Goal: Task Accomplishment & Management: Complete application form

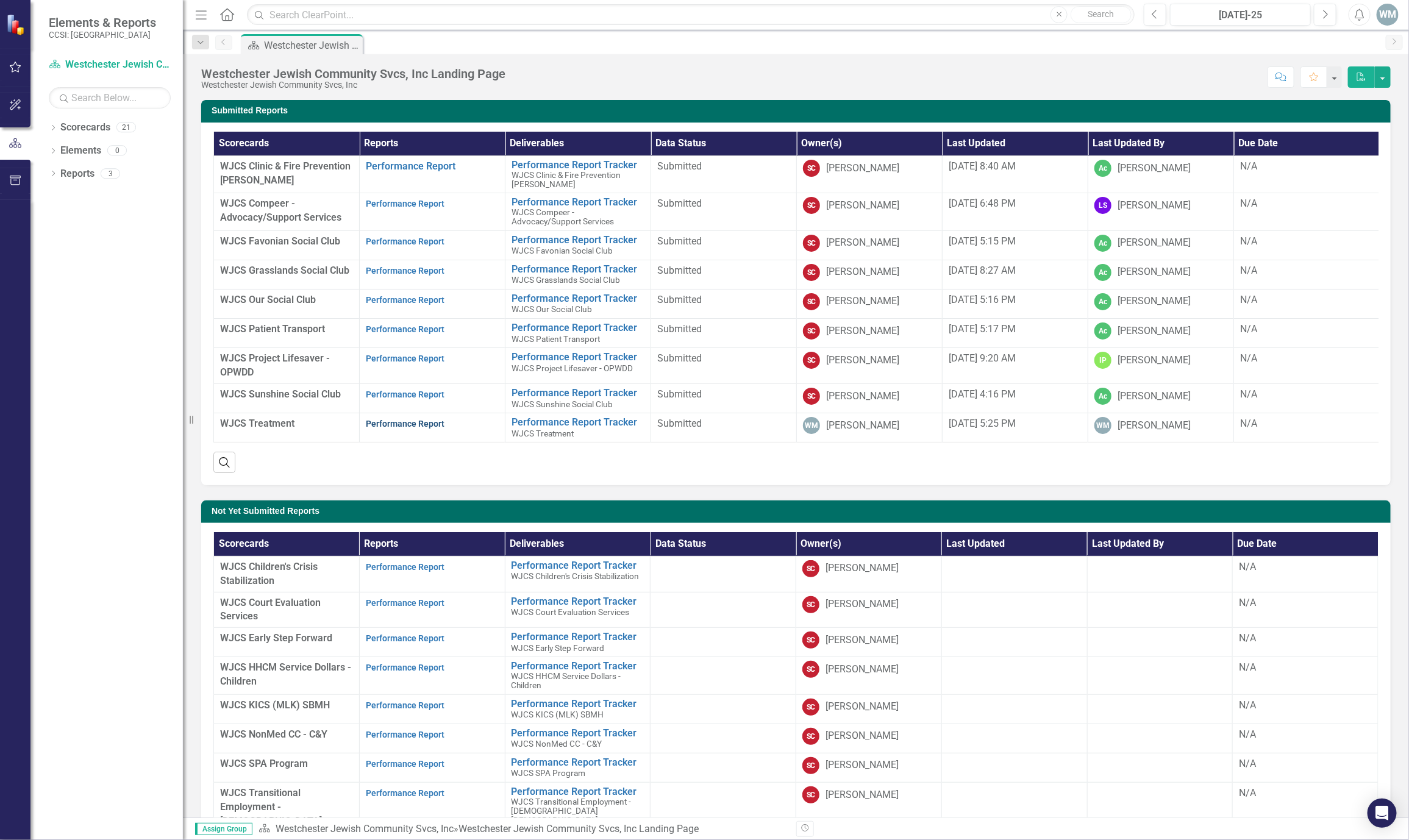
click at [396, 427] on link "Performance Report" at bounding box center [405, 424] width 79 height 10
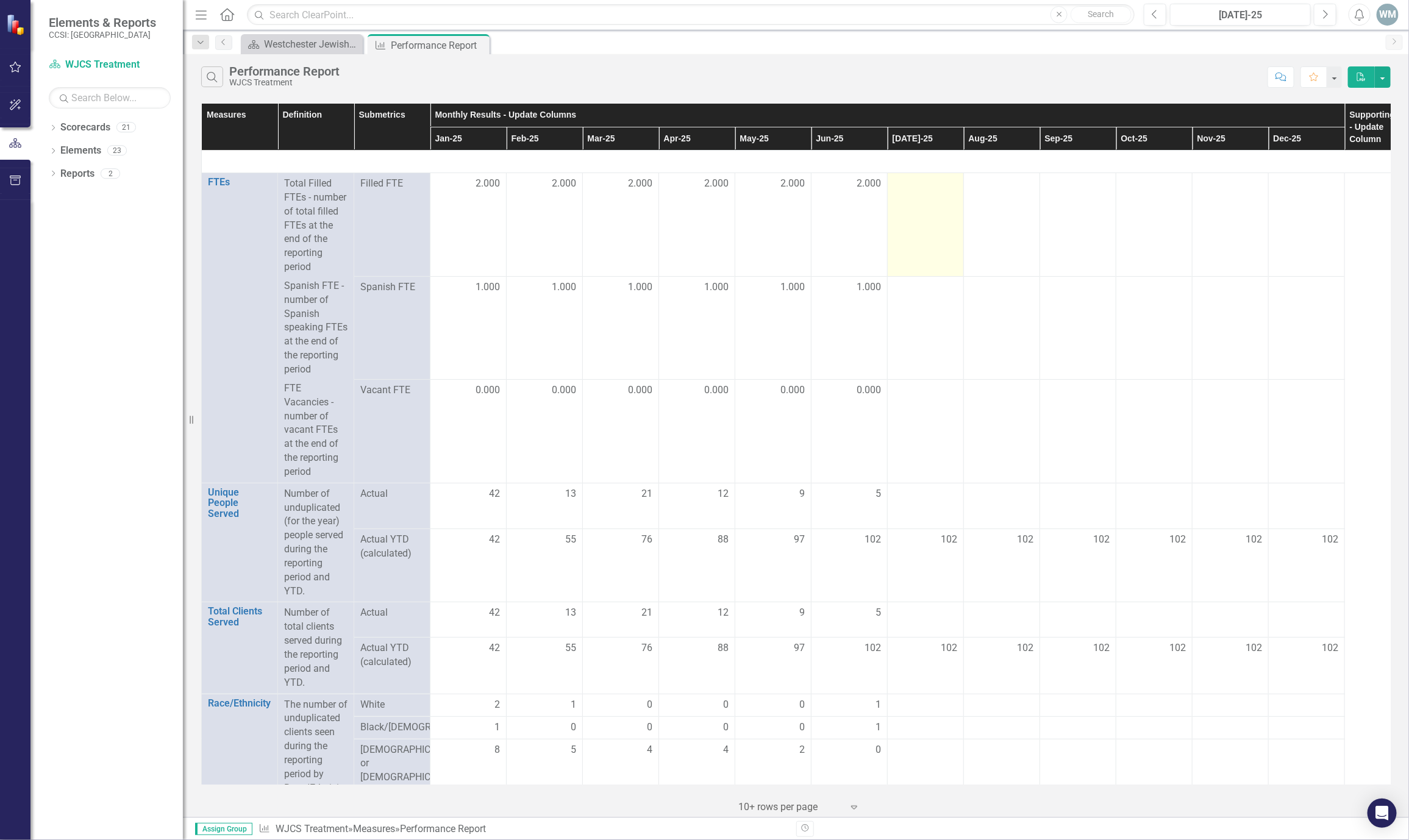
click at [911, 188] on div at bounding box center [926, 184] width 63 height 14
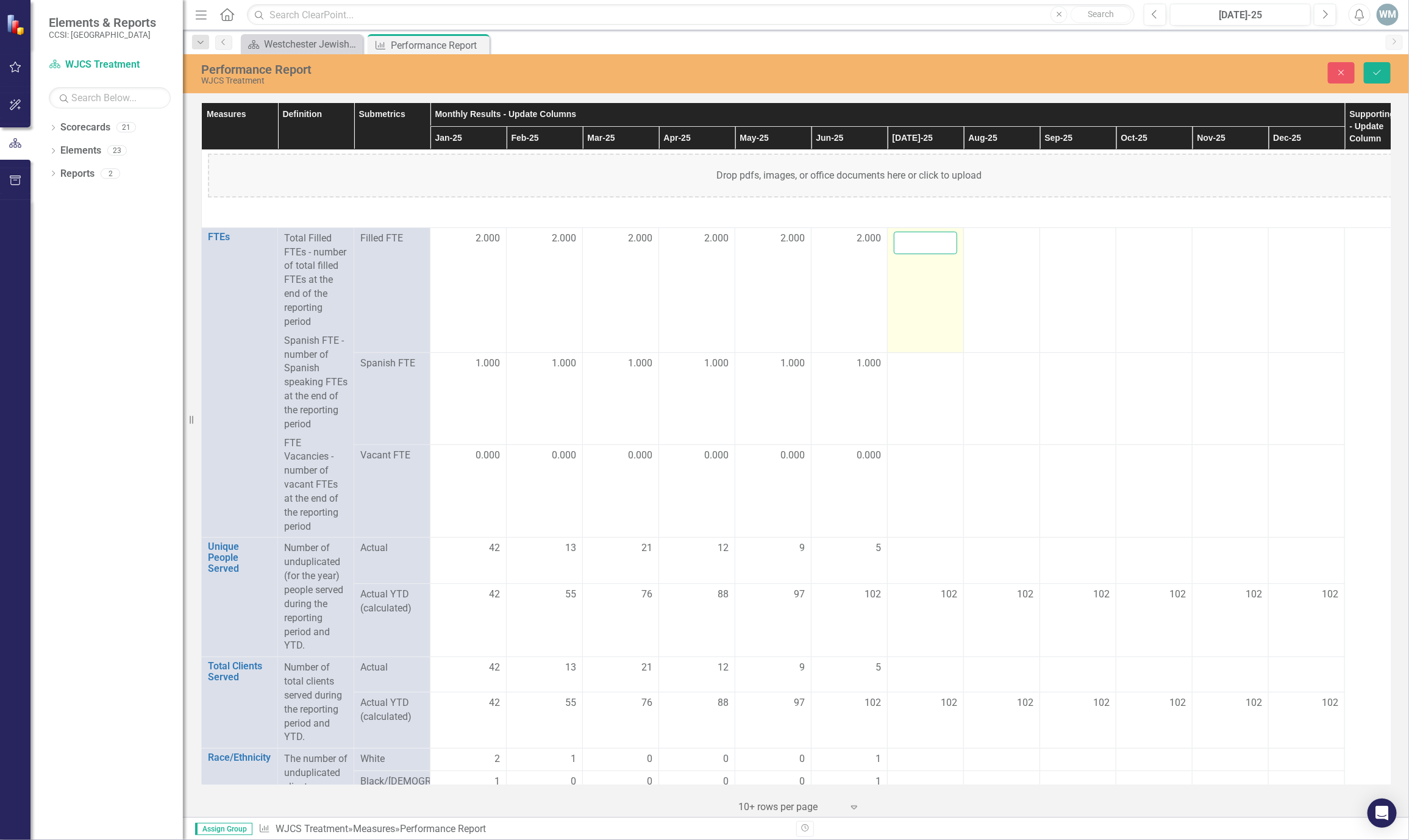
click at [911, 239] on input "number" at bounding box center [926, 243] width 63 height 23
type input "2"
click at [910, 352] on td "2" at bounding box center [926, 290] width 76 height 125
click at [900, 370] on div at bounding box center [926, 364] width 63 height 14
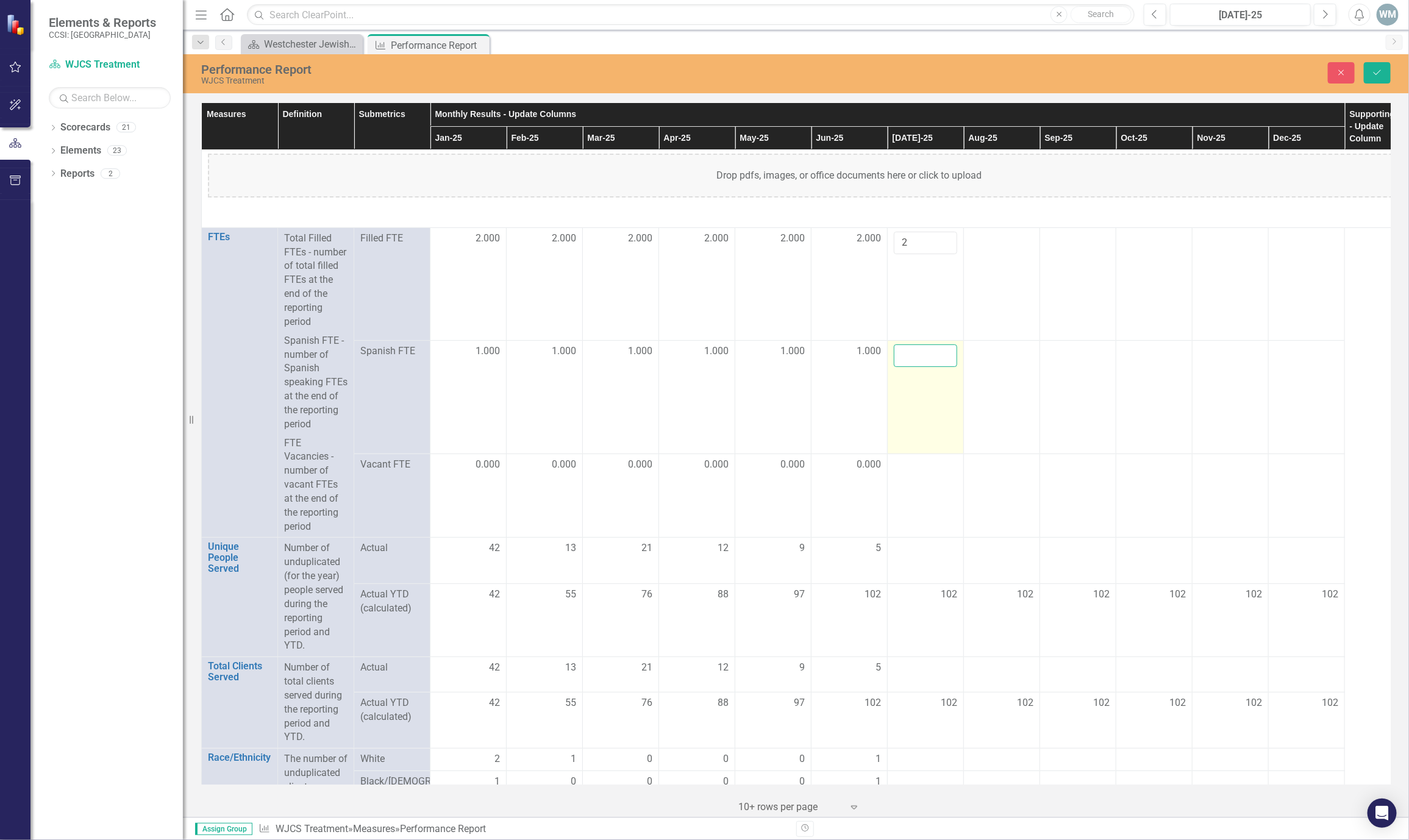
click at [900, 367] on input "number" at bounding box center [926, 356] width 63 height 23
type input "1"
click at [913, 473] on div at bounding box center [926, 465] width 63 height 14
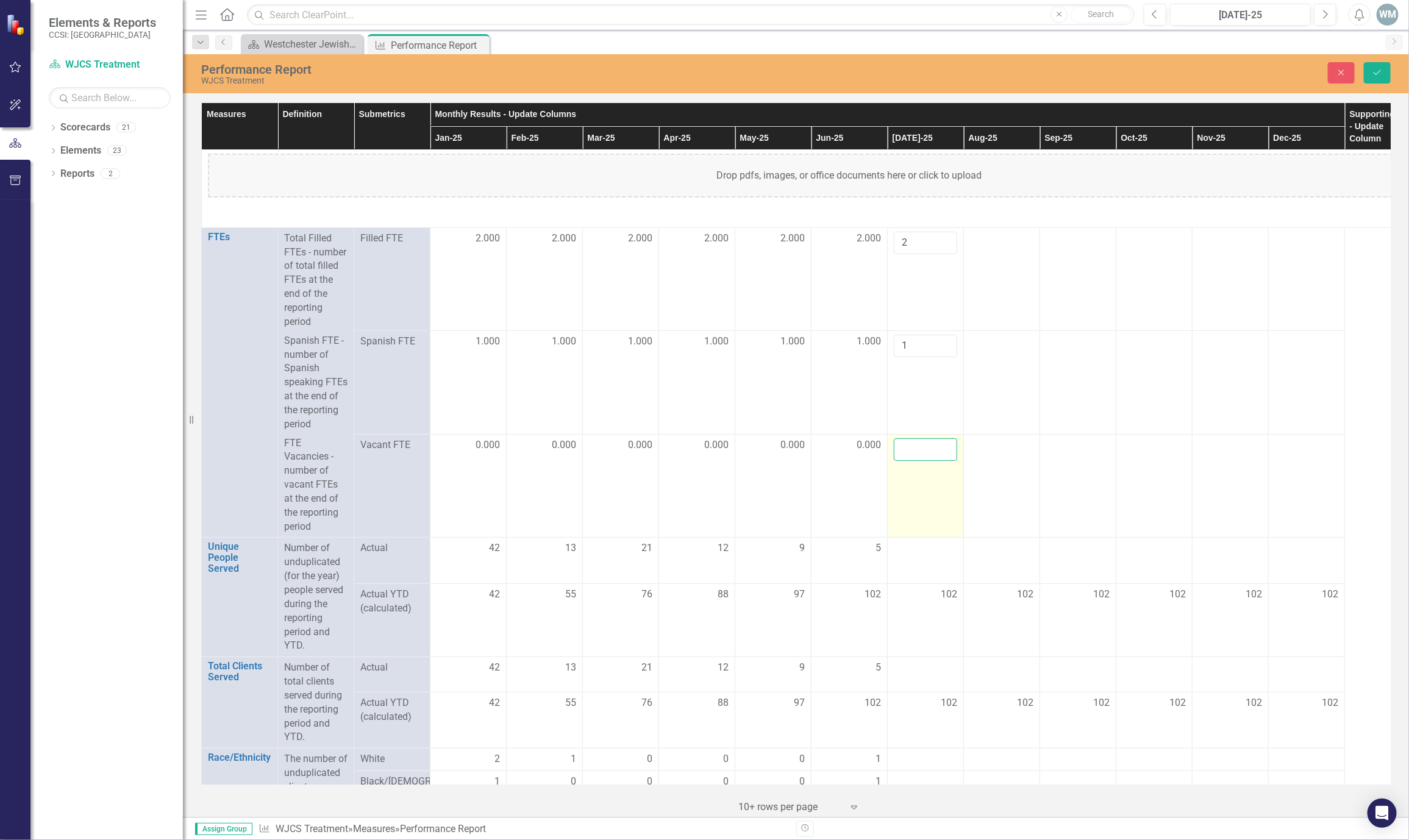
click at [903, 461] on input "number" at bounding box center [926, 450] width 63 height 23
type input "0"
click at [913, 556] on div at bounding box center [926, 548] width 63 height 14
click at [913, 564] on input "number" at bounding box center [926, 553] width 63 height 23
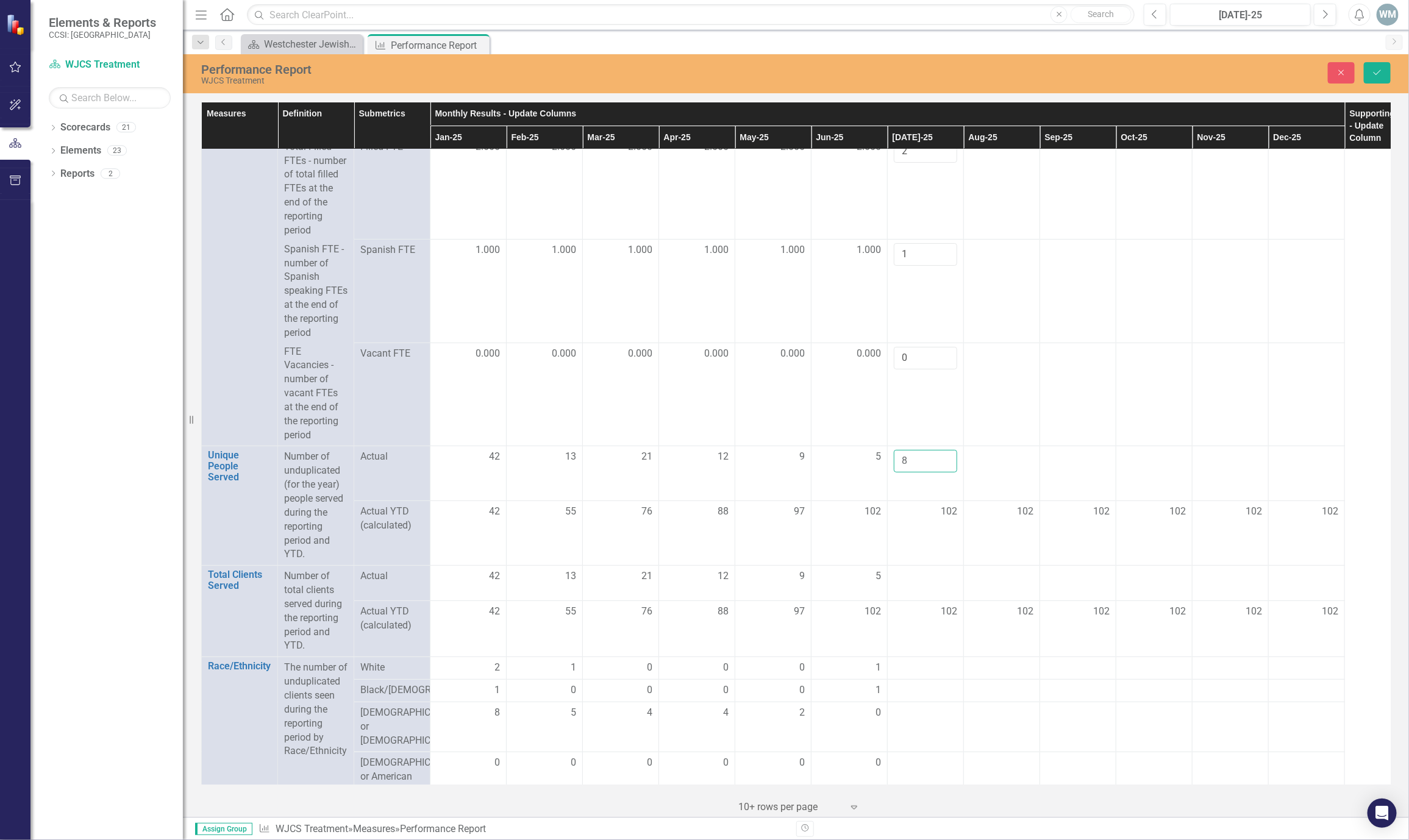
scroll to position [183, 0]
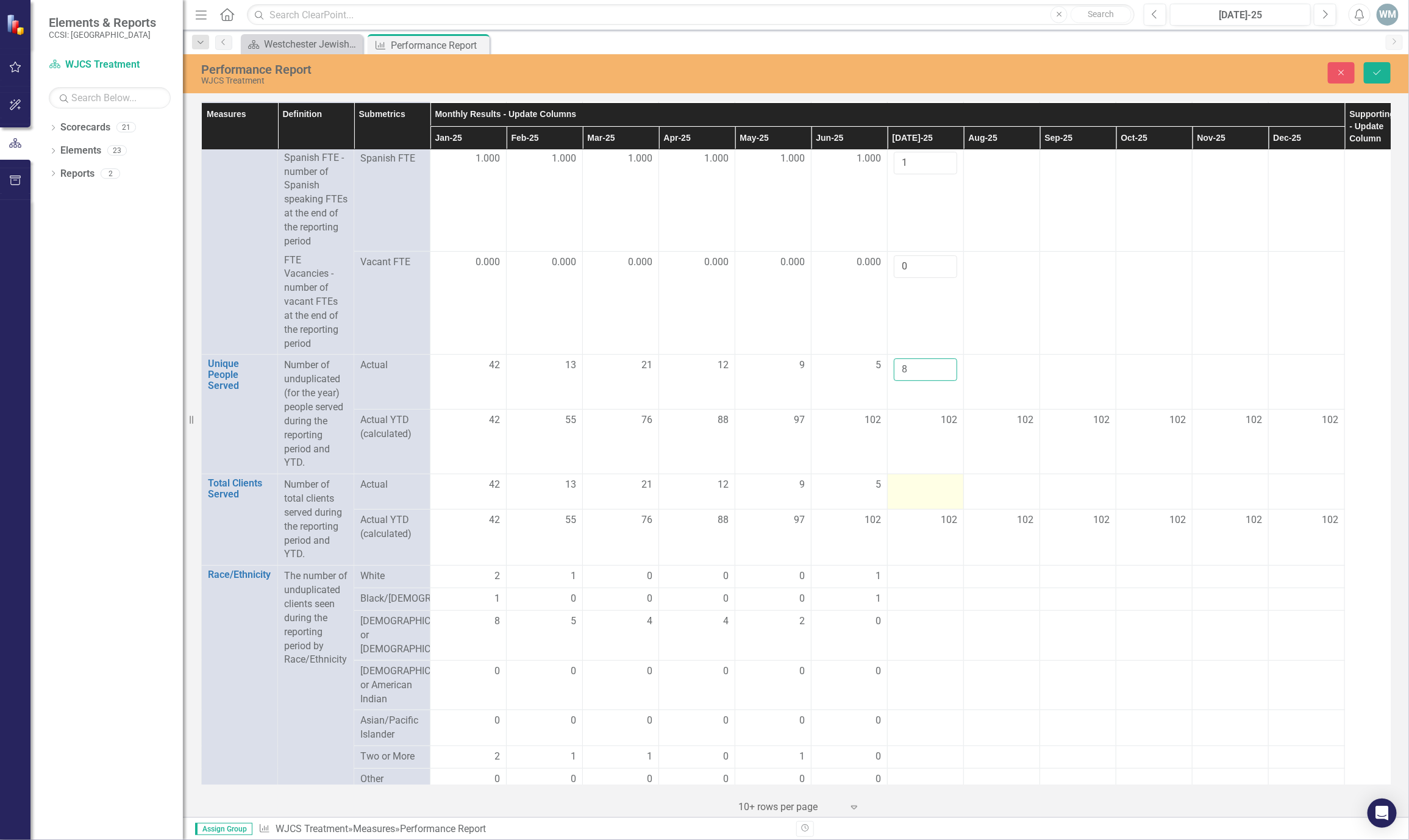
type input "8"
click at [935, 492] on div at bounding box center [926, 485] width 63 height 14
click at [935, 501] on input "number" at bounding box center [926, 489] width 63 height 23
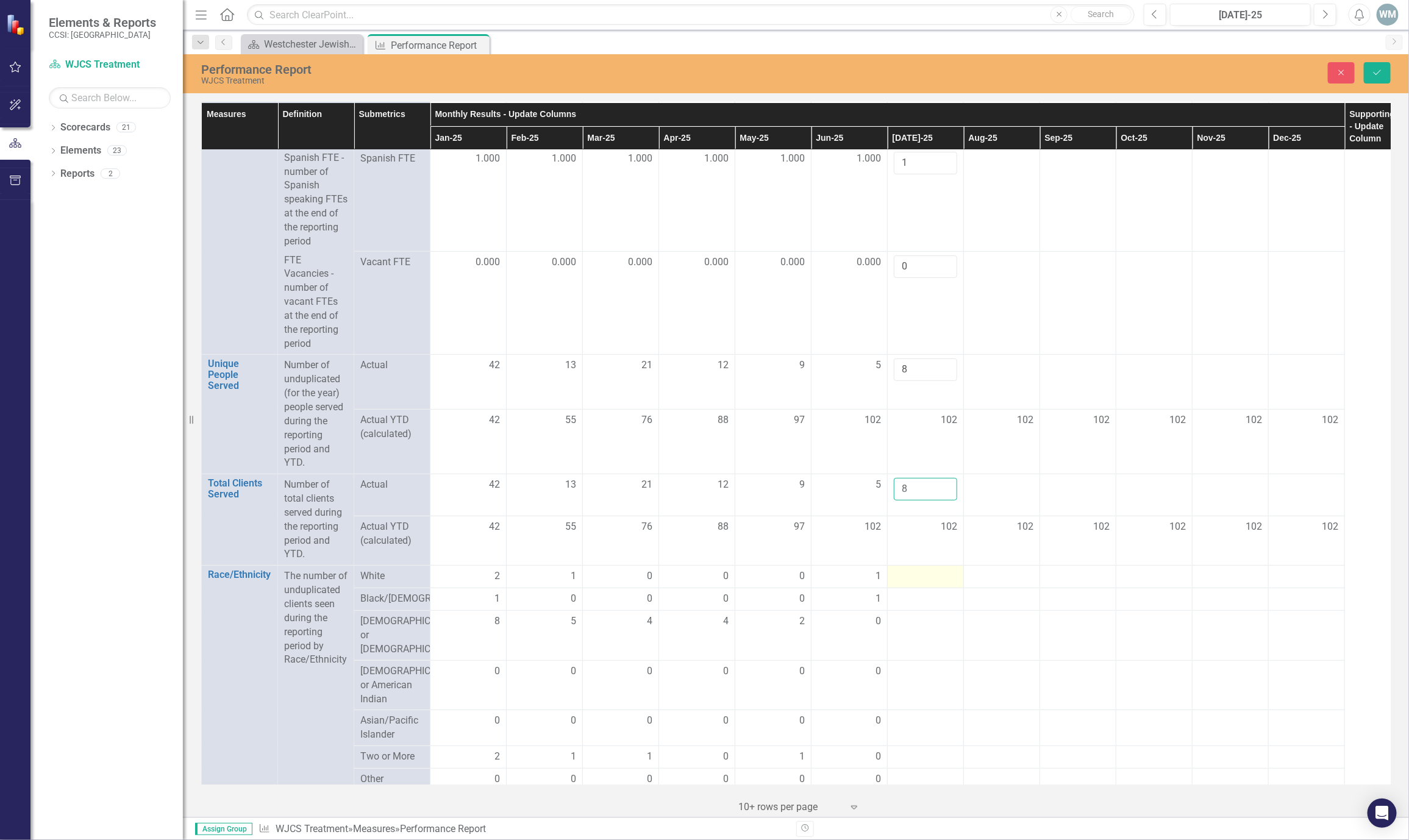
type input "8"
click at [931, 584] on div at bounding box center [926, 576] width 63 height 14
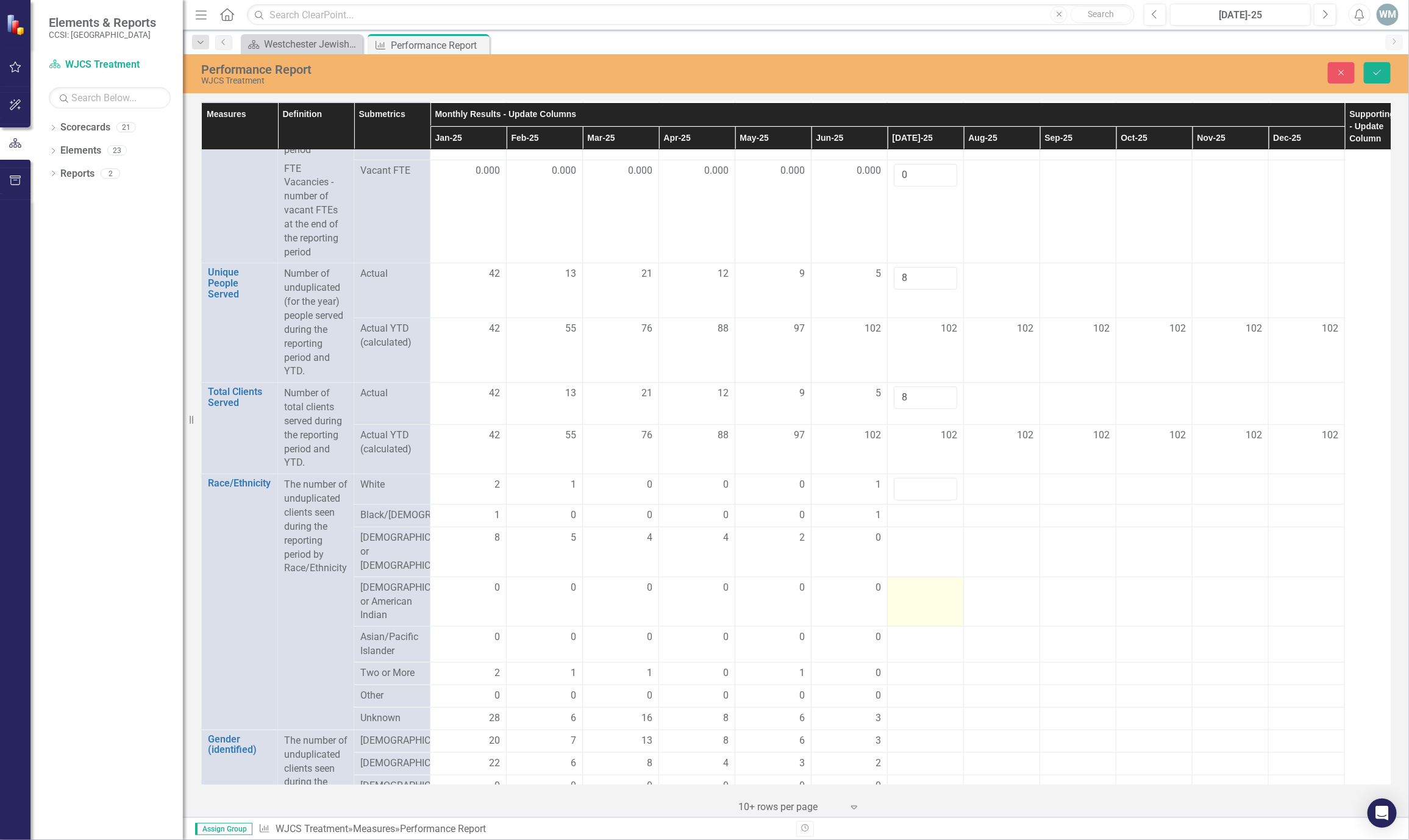
scroll to position [366, 0]
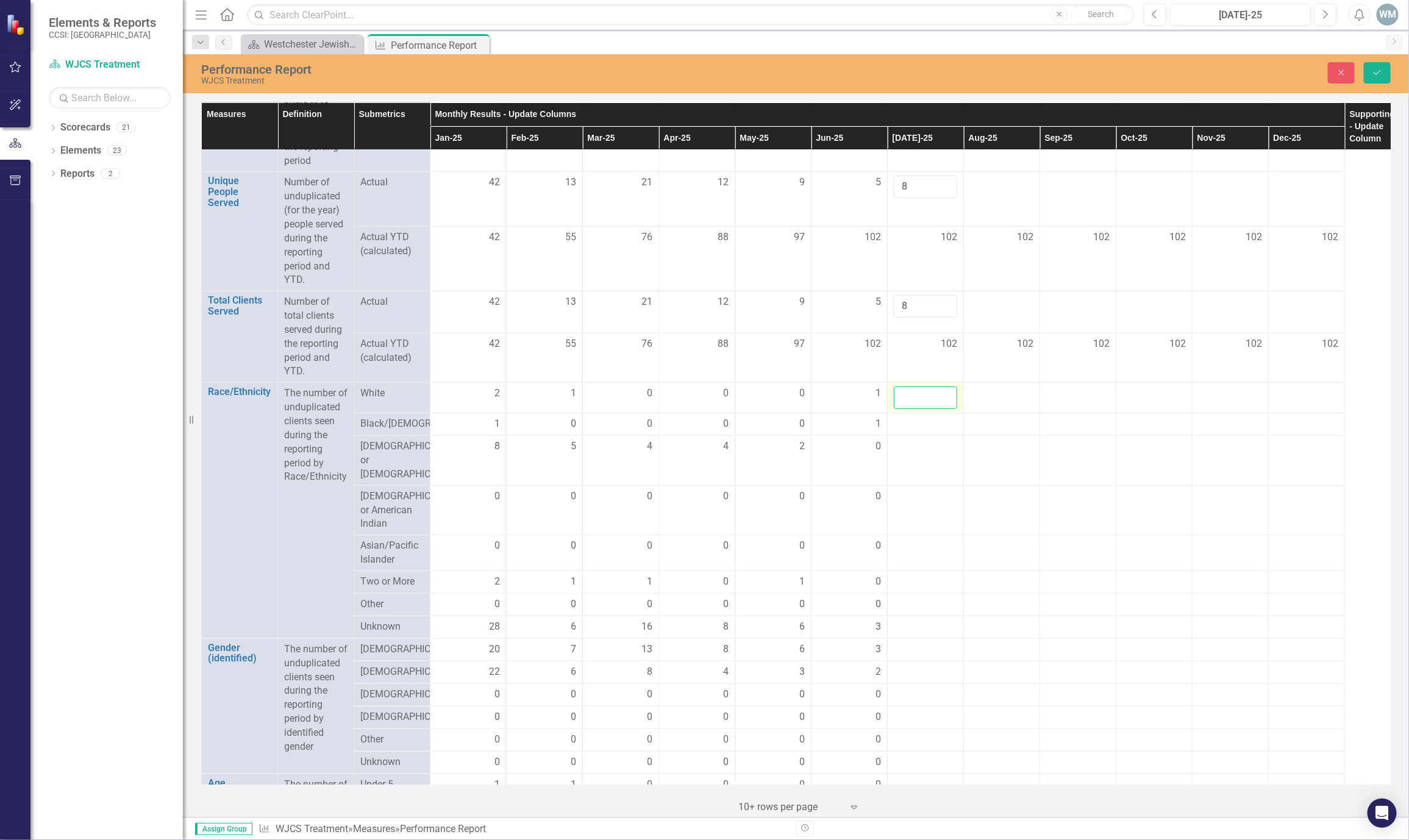
click at [919, 409] on input "number" at bounding box center [926, 398] width 63 height 23
type input "2"
click at [915, 431] on div at bounding box center [926, 424] width 63 height 14
click at [916, 431] on div at bounding box center [926, 424] width 63 height 14
click at [916, 440] on input "number" at bounding box center [926, 428] width 63 height 23
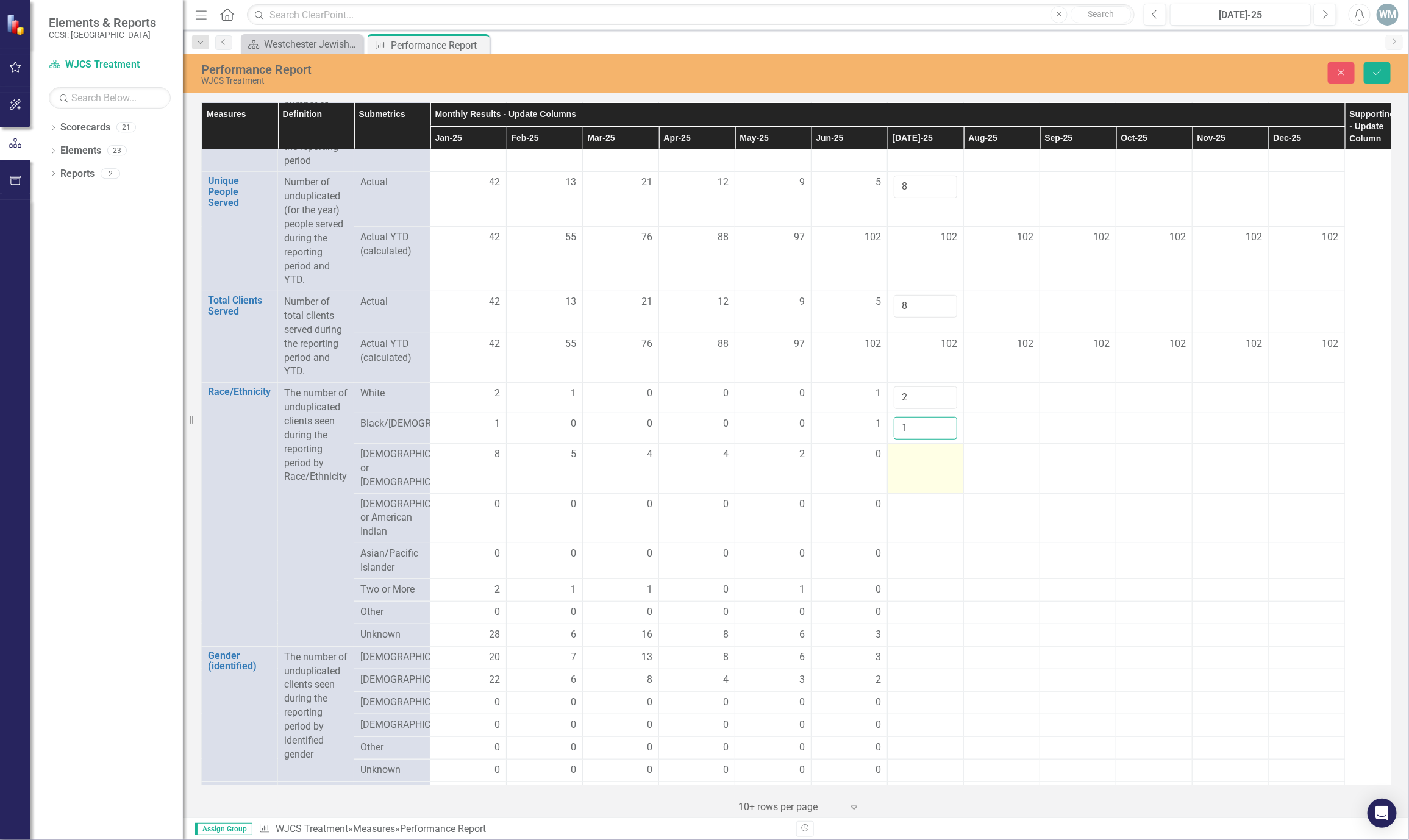
type input "1"
click at [913, 489] on td at bounding box center [926, 469] width 76 height 50
click at [910, 486] on td at bounding box center [926, 469] width 76 height 50
click at [906, 470] on input "number" at bounding box center [926, 459] width 63 height 23
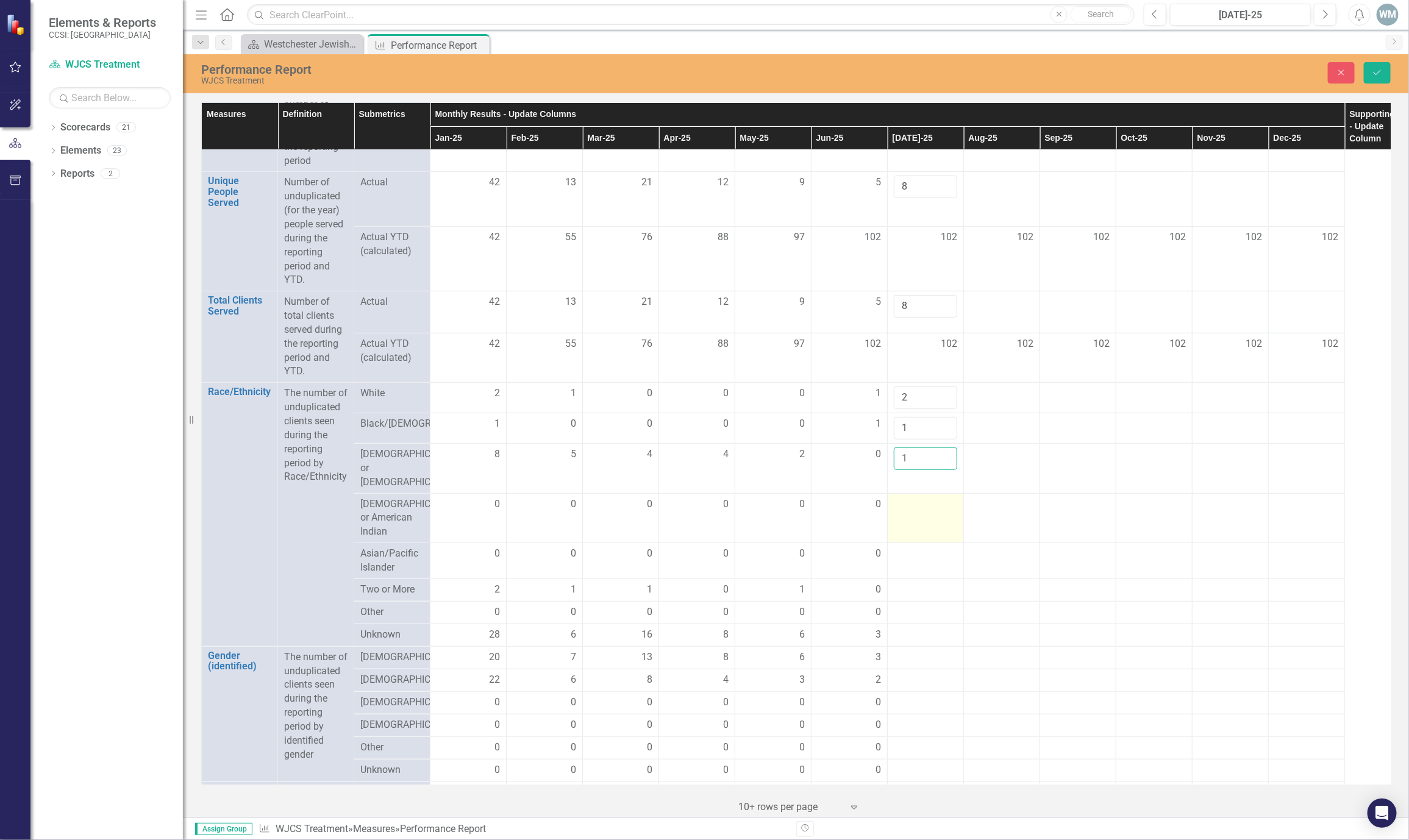
type input "1"
click at [897, 511] on div at bounding box center [926, 505] width 63 height 14
click at [910, 512] on div at bounding box center [926, 505] width 63 height 14
click at [910, 518] on input "number" at bounding box center [926, 509] width 63 height 23
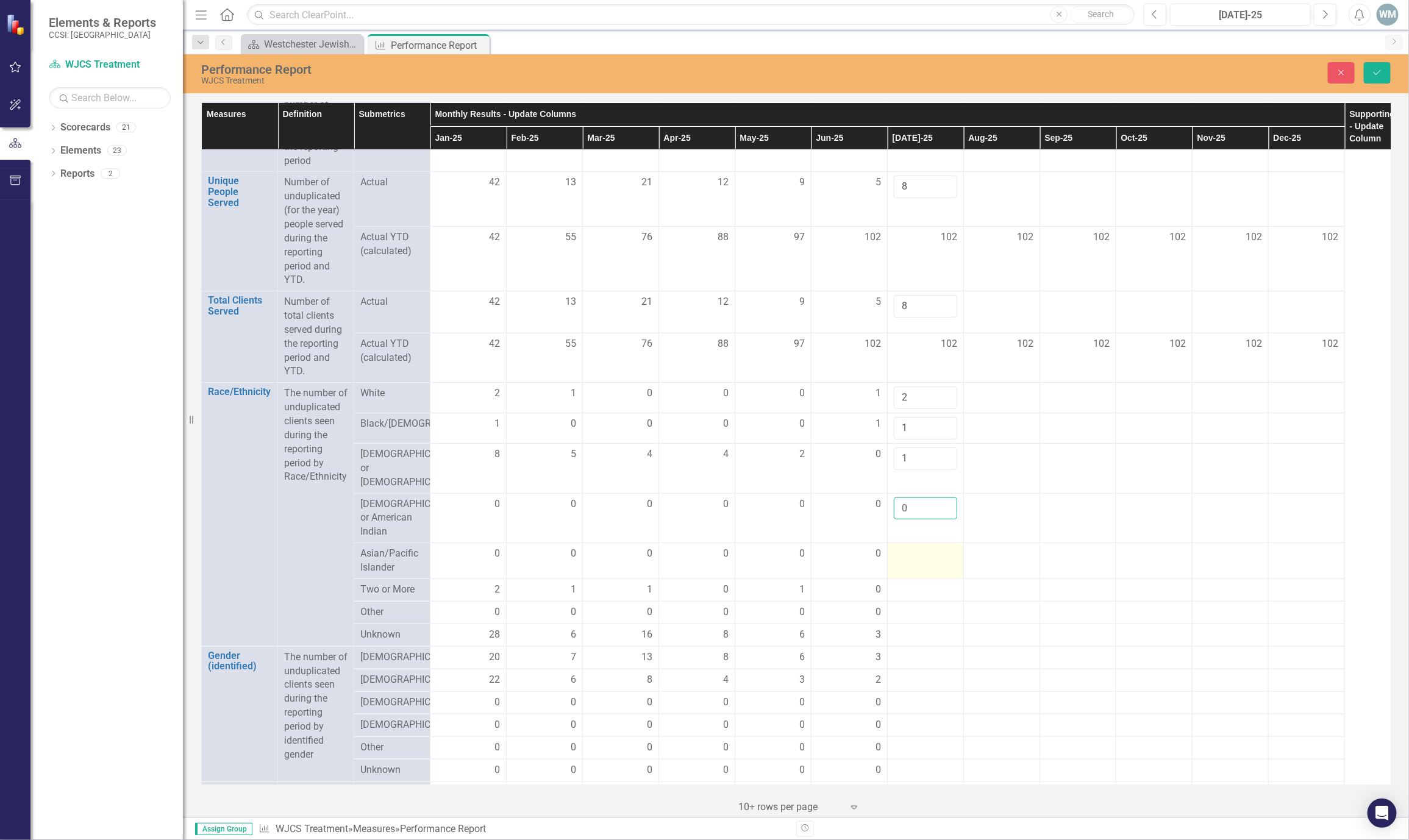
type input "0"
click at [908, 562] on div at bounding box center [926, 553] width 63 height 14
click at [906, 569] on input "number" at bounding box center [926, 558] width 63 height 23
type input "0"
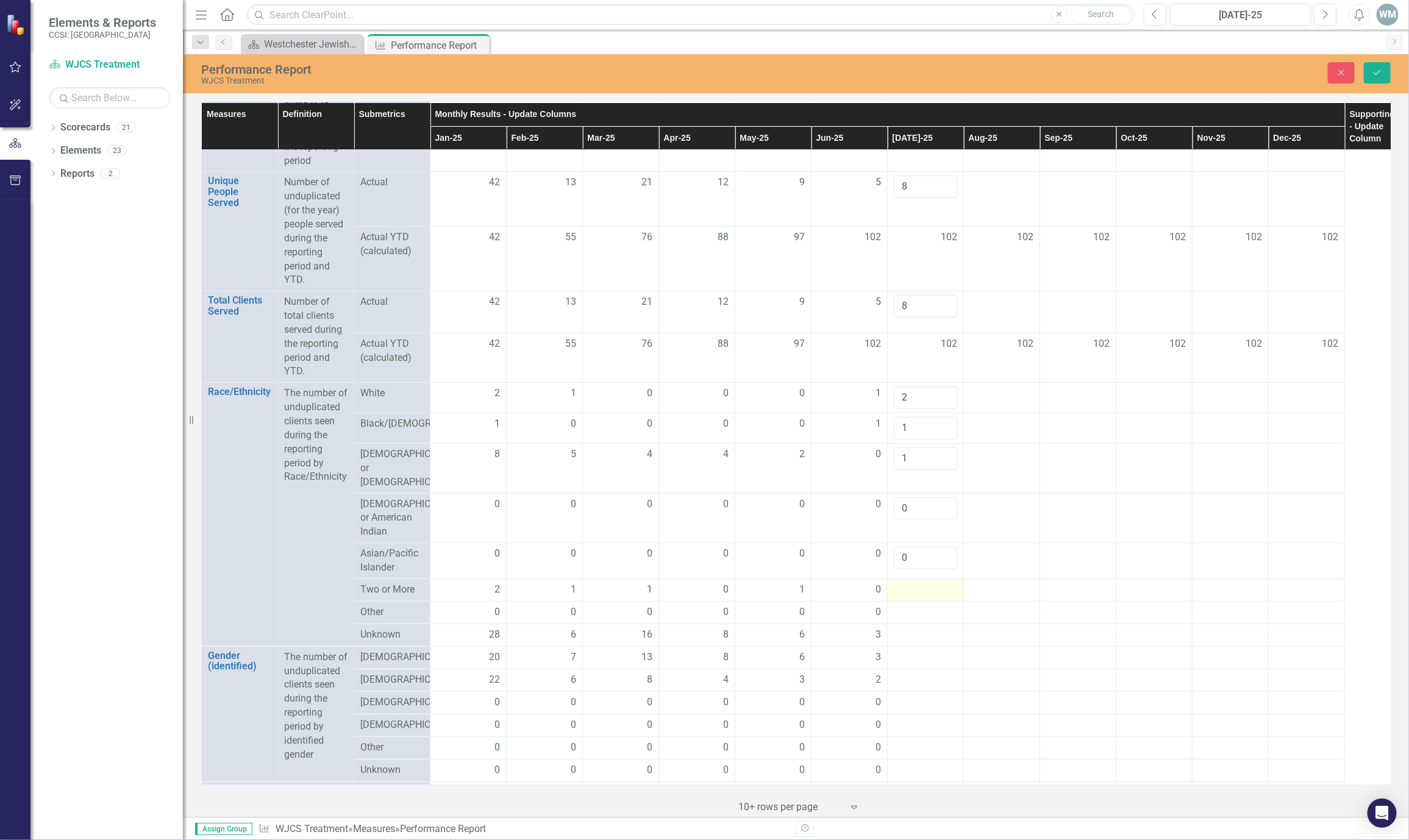
click at [898, 598] on div at bounding box center [926, 590] width 63 height 14
click at [900, 598] on div at bounding box center [926, 590] width 63 height 14
click at [904, 605] on input "number" at bounding box center [926, 595] width 63 height 23
type input "0"
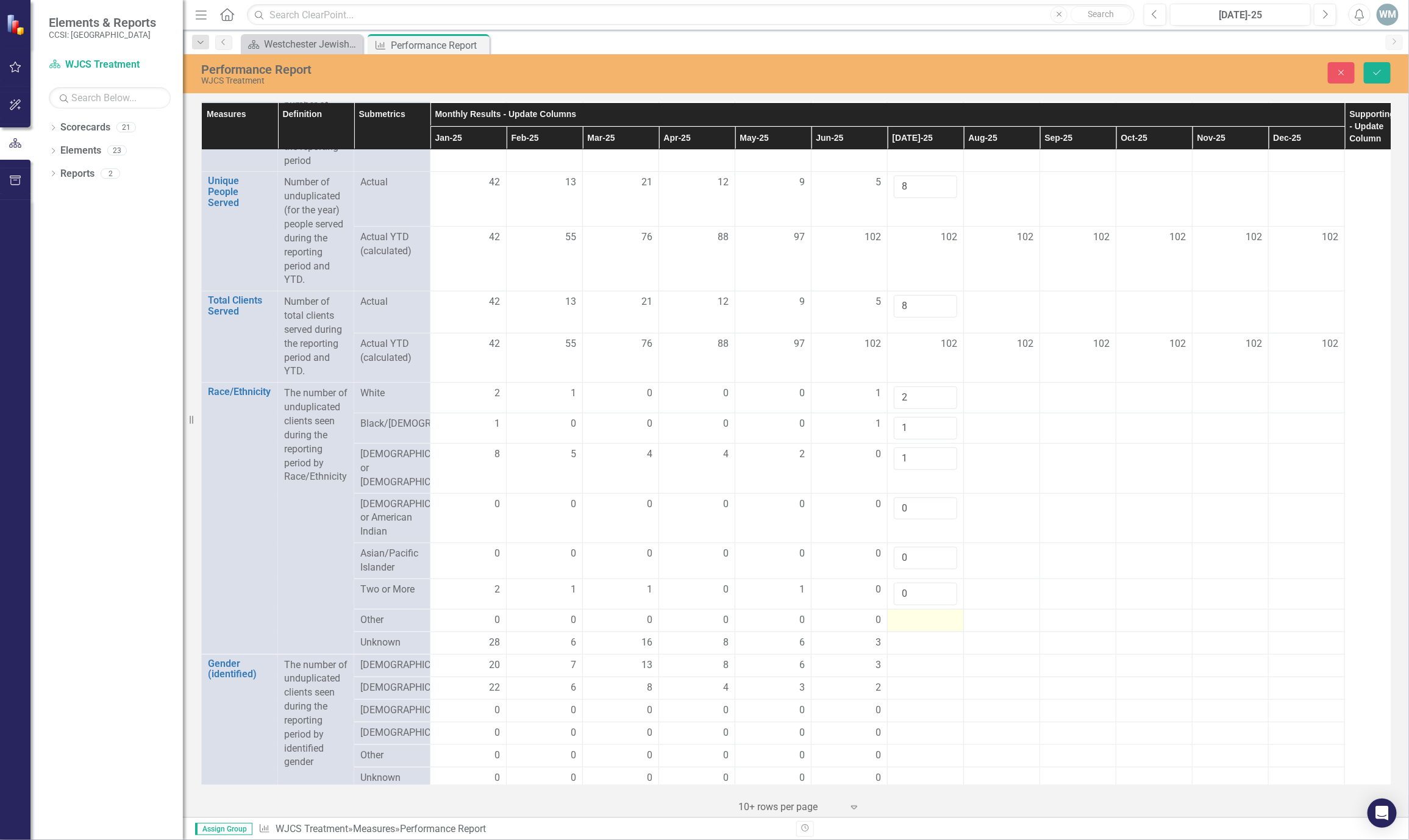
click at [910, 628] on div at bounding box center [926, 620] width 63 height 14
click at [910, 636] on input "number" at bounding box center [926, 625] width 63 height 23
type input "0"
click at [910, 658] on div at bounding box center [926, 650] width 63 height 14
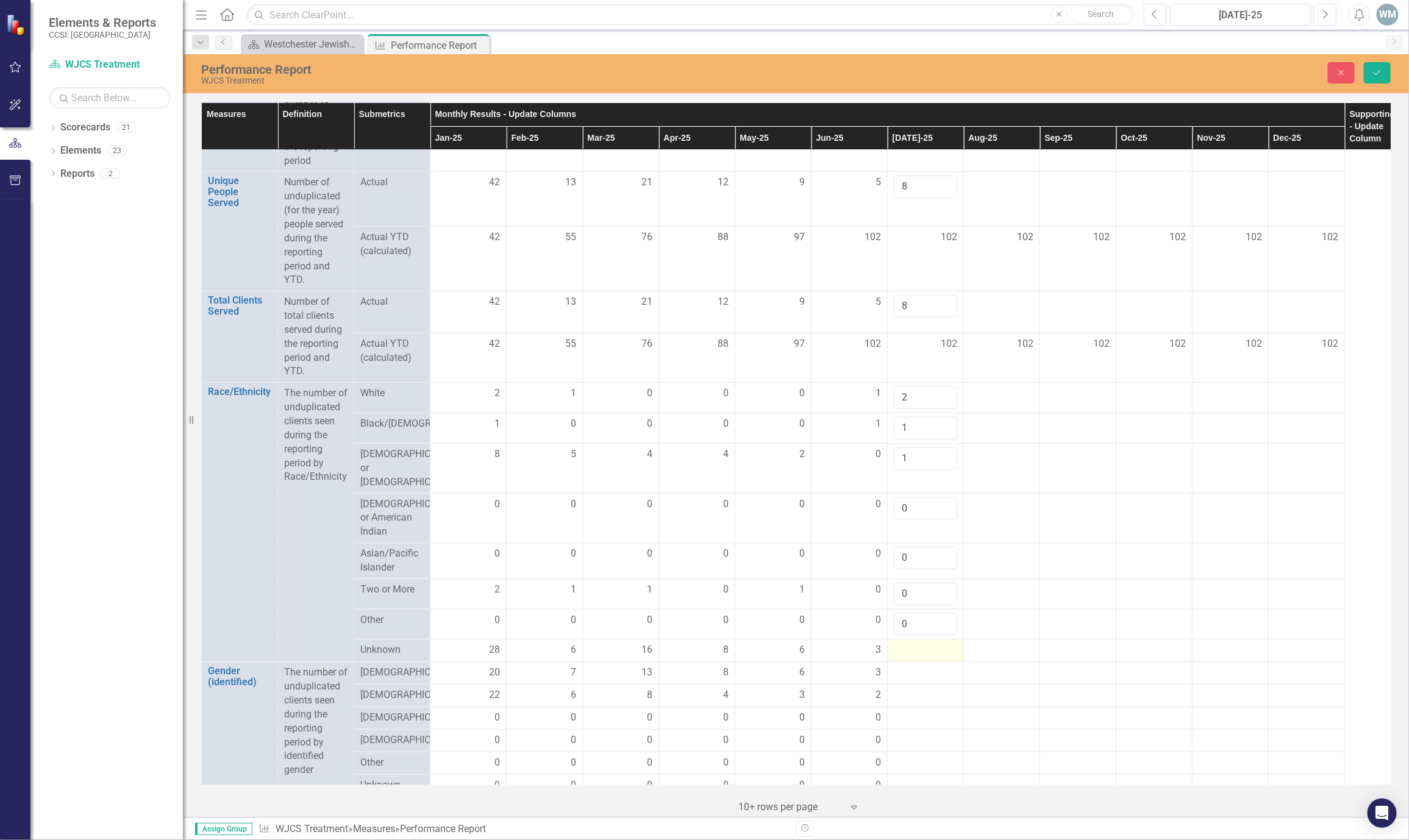
click at [910, 658] on div at bounding box center [926, 650] width 63 height 14
click at [900, 665] on input "number" at bounding box center [926, 655] width 63 height 23
type input "4"
click at [906, 688] on div at bounding box center [926, 681] width 63 height 14
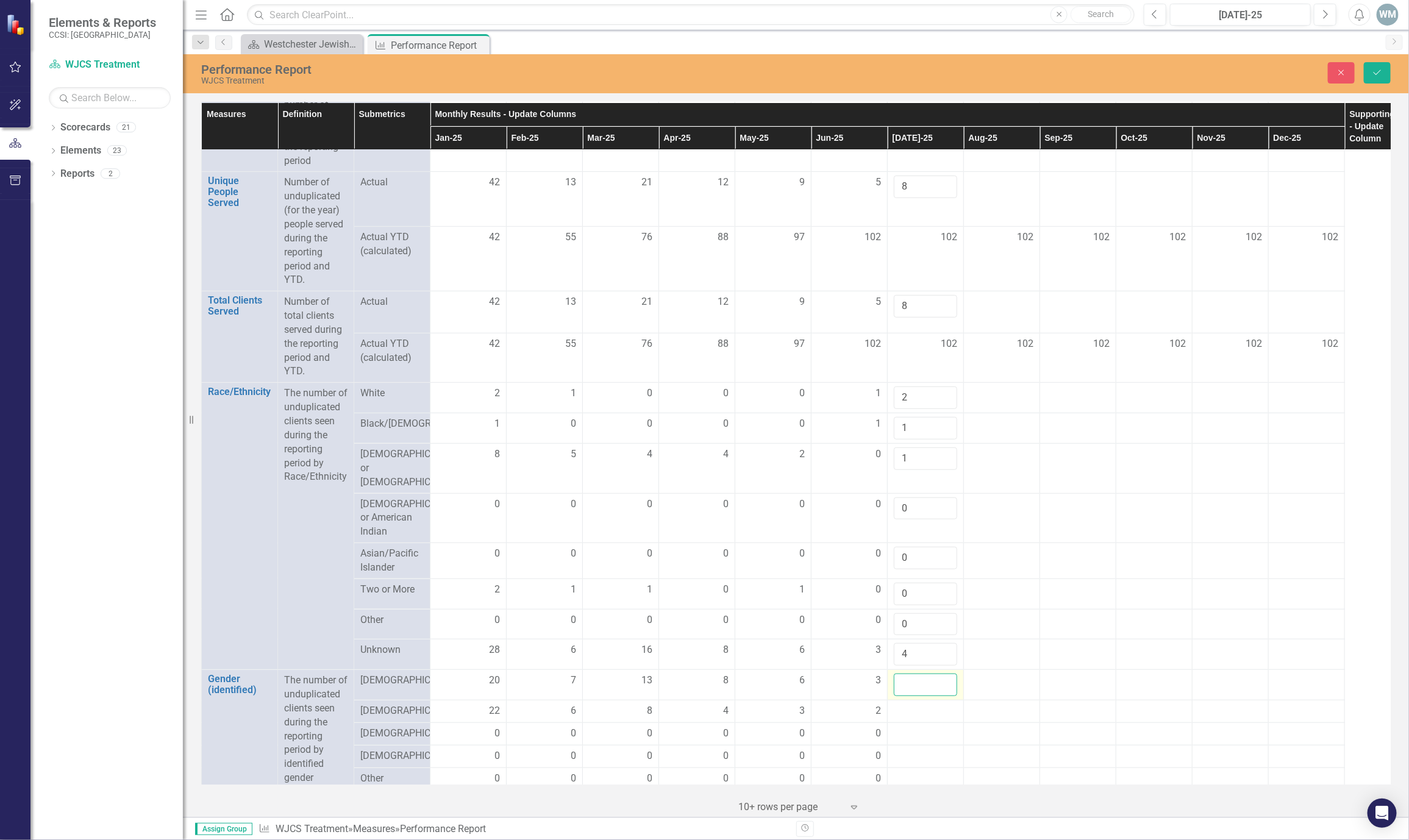
click at [906, 696] on input "number" at bounding box center [926, 685] width 63 height 23
type input "3"
click at [907, 719] on div at bounding box center [926, 711] width 63 height 14
click at [907, 726] on input "number" at bounding box center [926, 716] width 63 height 23
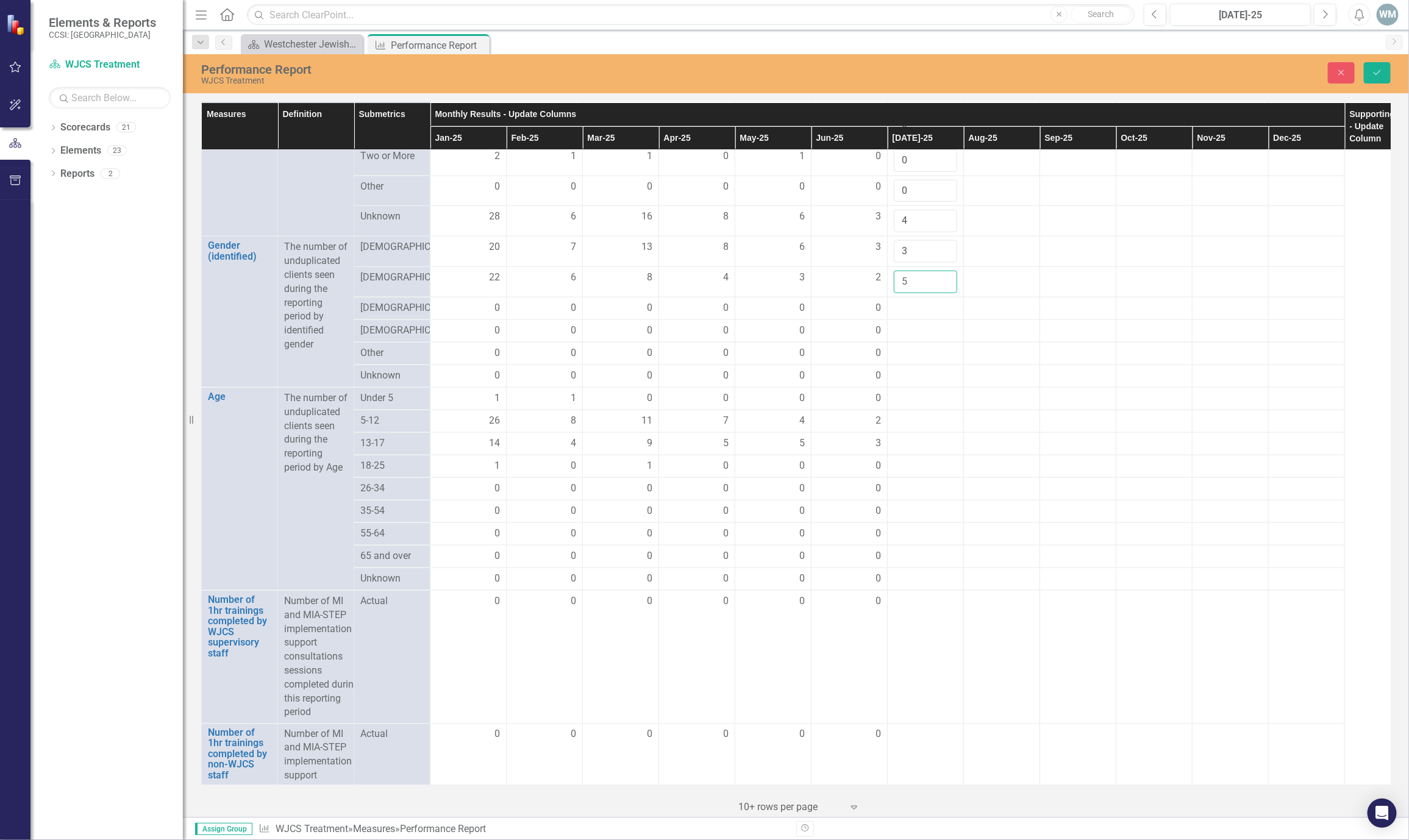
scroll to position [813, 0]
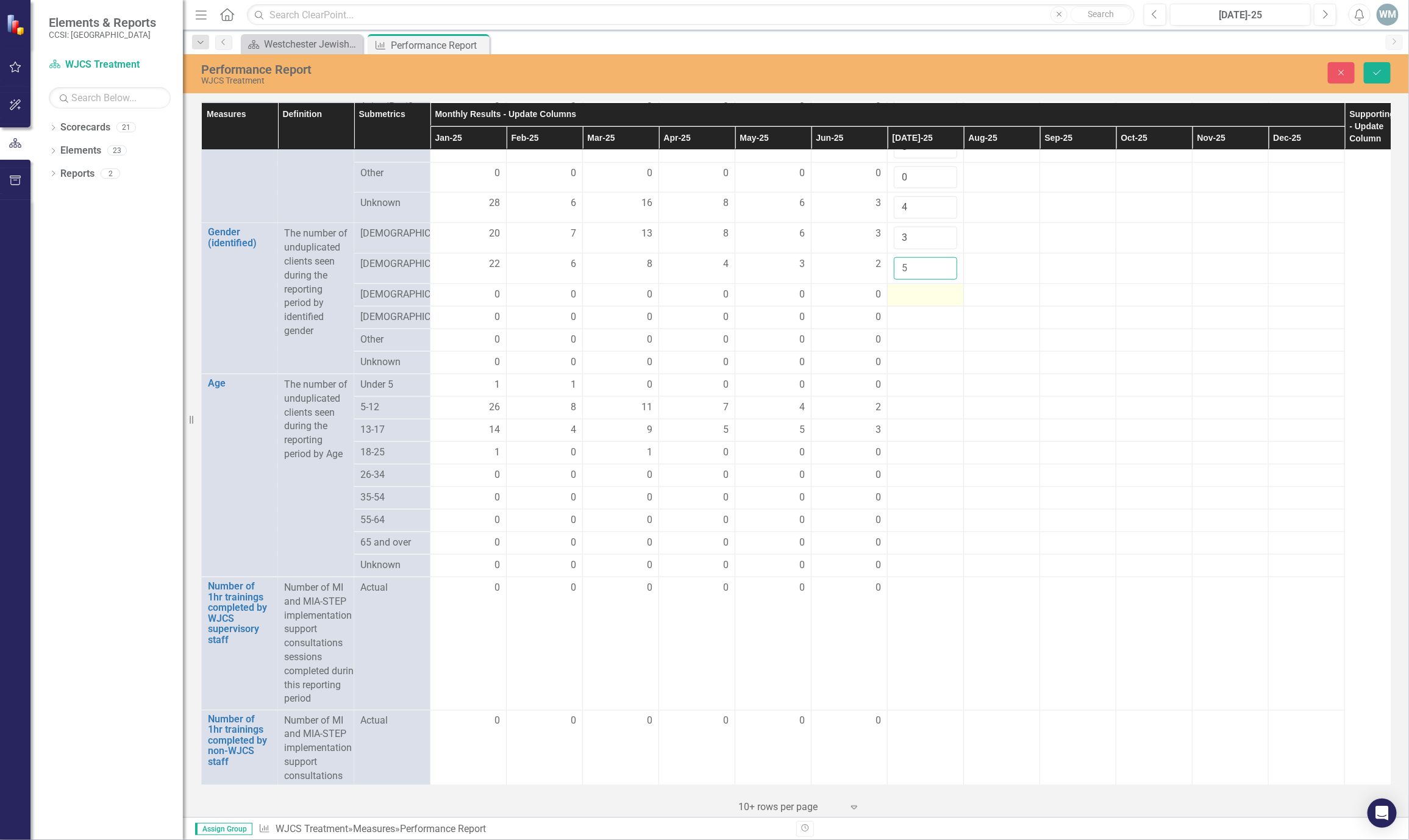
type input "5"
click at [902, 303] on div at bounding box center [926, 295] width 63 height 14
click at [910, 310] on input "number" at bounding box center [926, 300] width 63 height 23
type input "0"
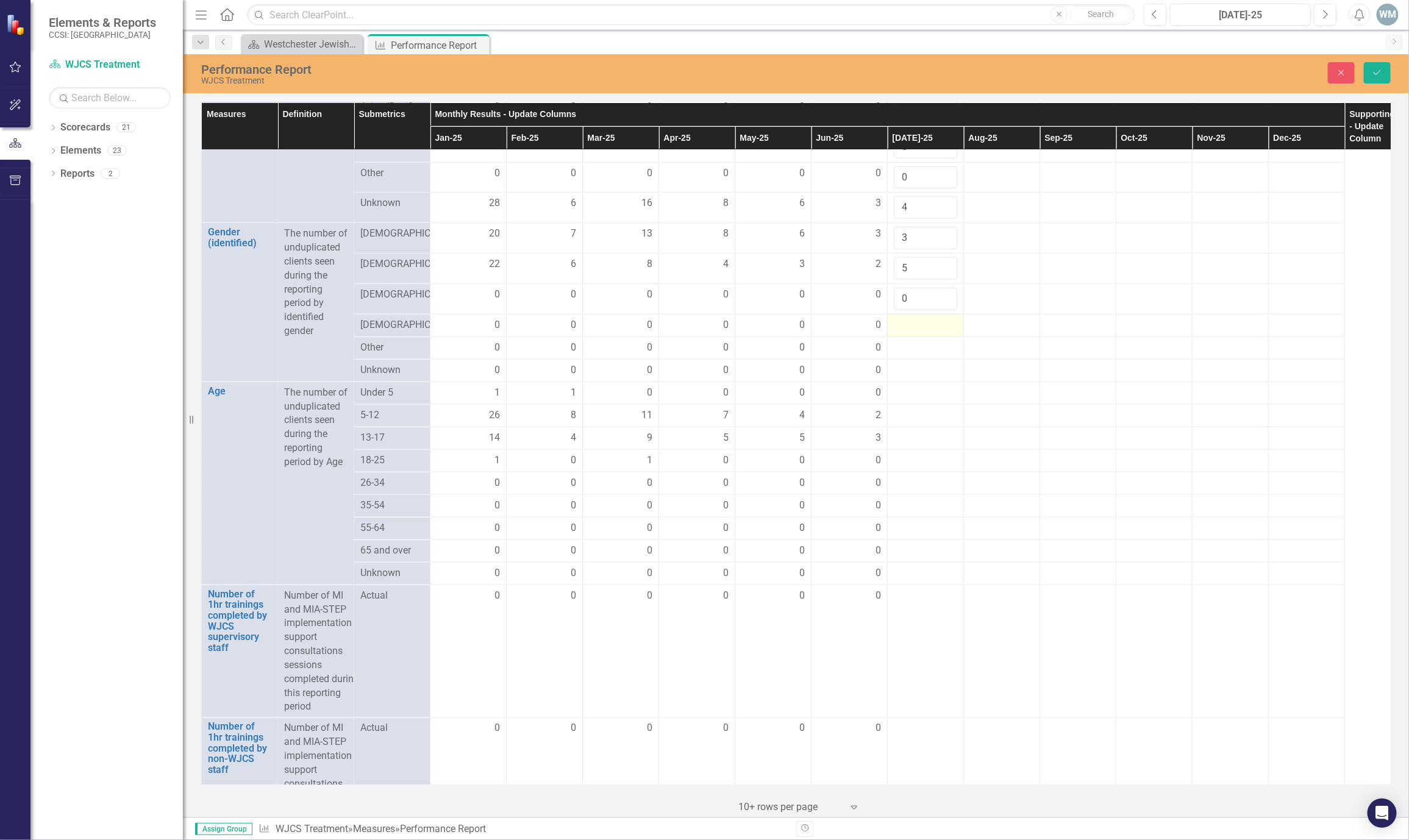
click at [910, 333] on div at bounding box center [926, 325] width 63 height 14
click at [907, 341] on input "number" at bounding box center [926, 330] width 63 height 23
type input "0"
click at [913, 364] on div at bounding box center [926, 356] width 63 height 14
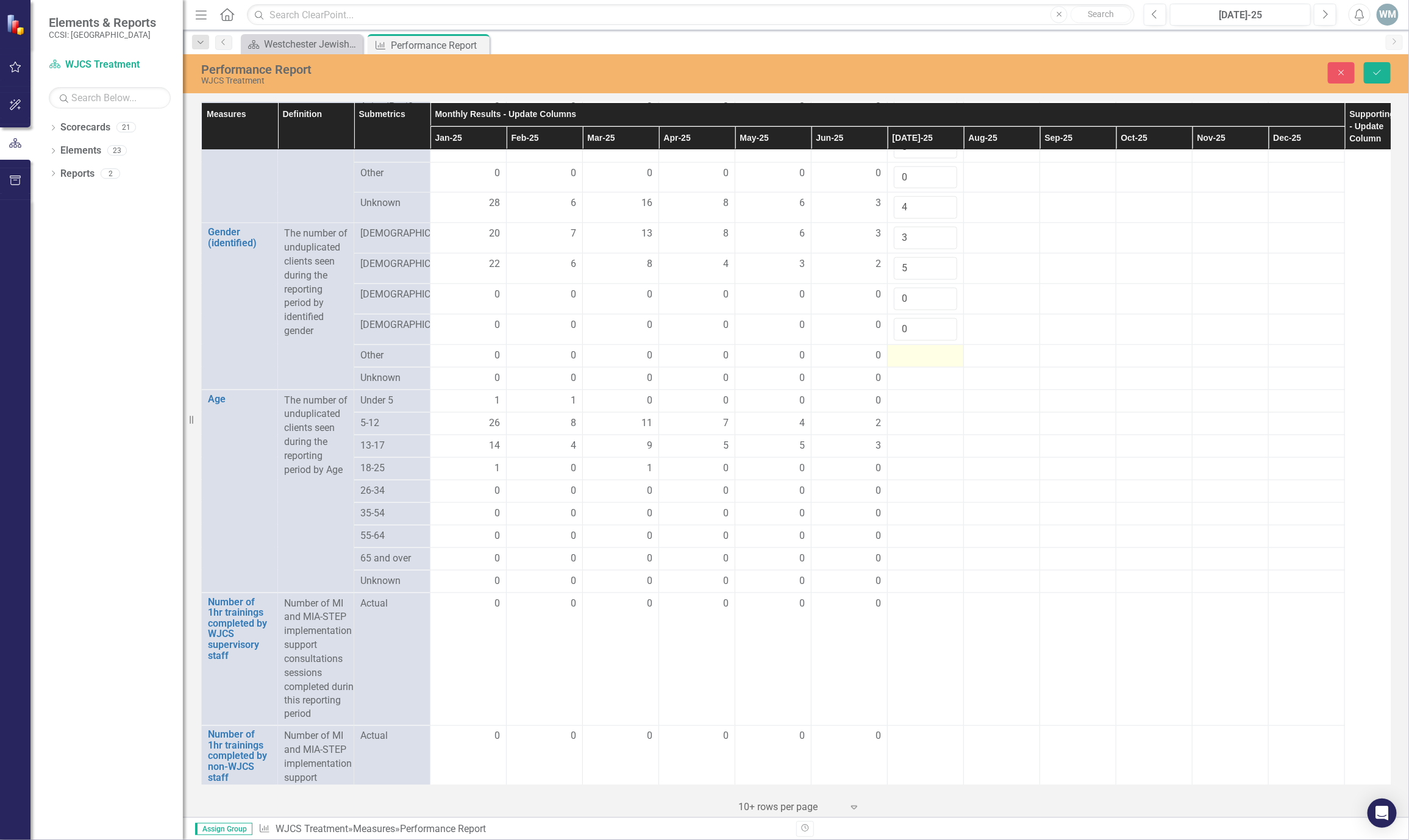
click at [913, 364] on div at bounding box center [926, 356] width 63 height 14
click at [913, 371] on input "number" at bounding box center [926, 361] width 63 height 23
type input "0"
click at [917, 393] on div at bounding box center [926, 386] width 63 height 14
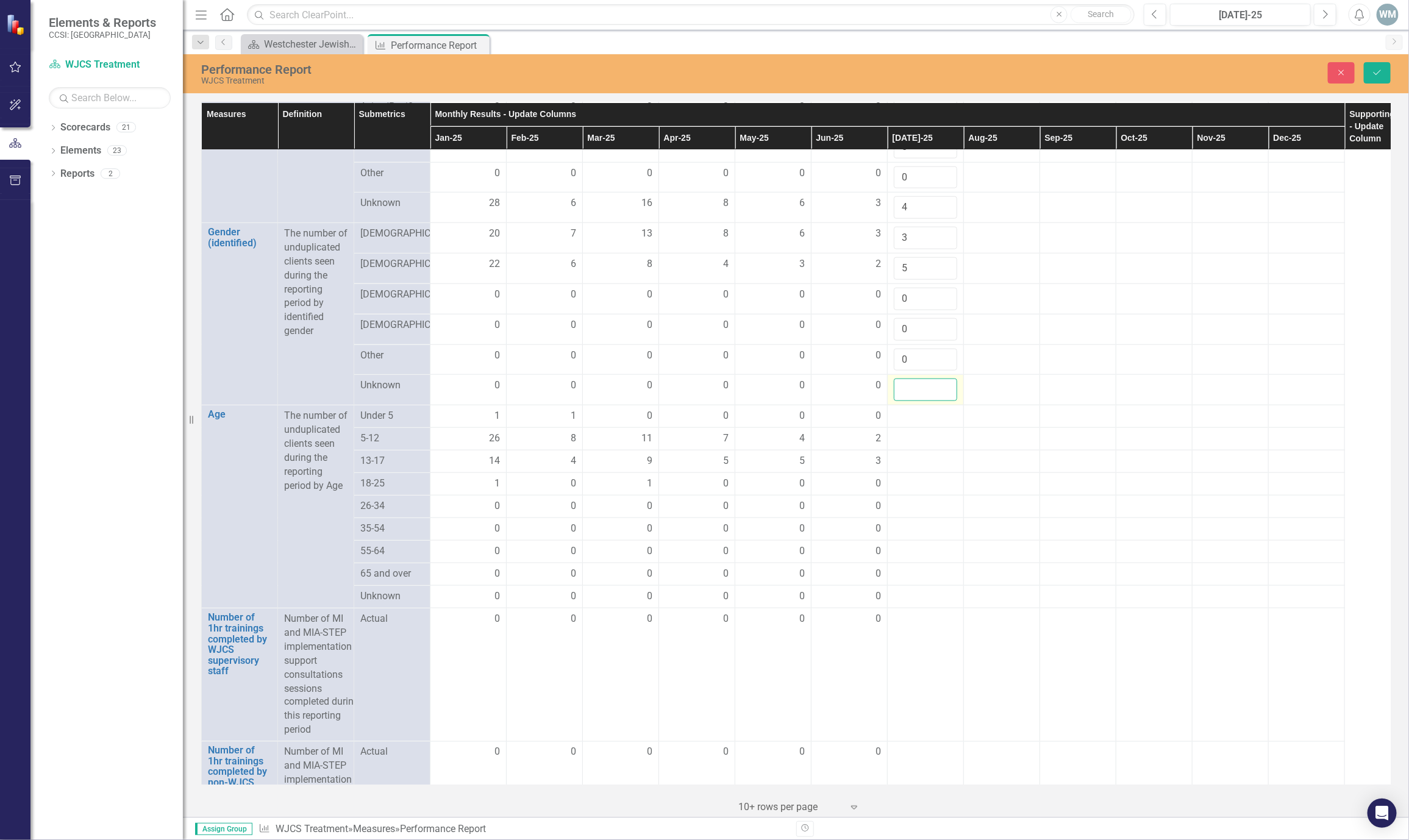
click at [910, 401] on input "number" at bounding box center [926, 390] width 63 height 23
type input "0"
click at [912, 424] on div at bounding box center [926, 416] width 63 height 14
click at [912, 431] on input "number" at bounding box center [926, 421] width 63 height 23
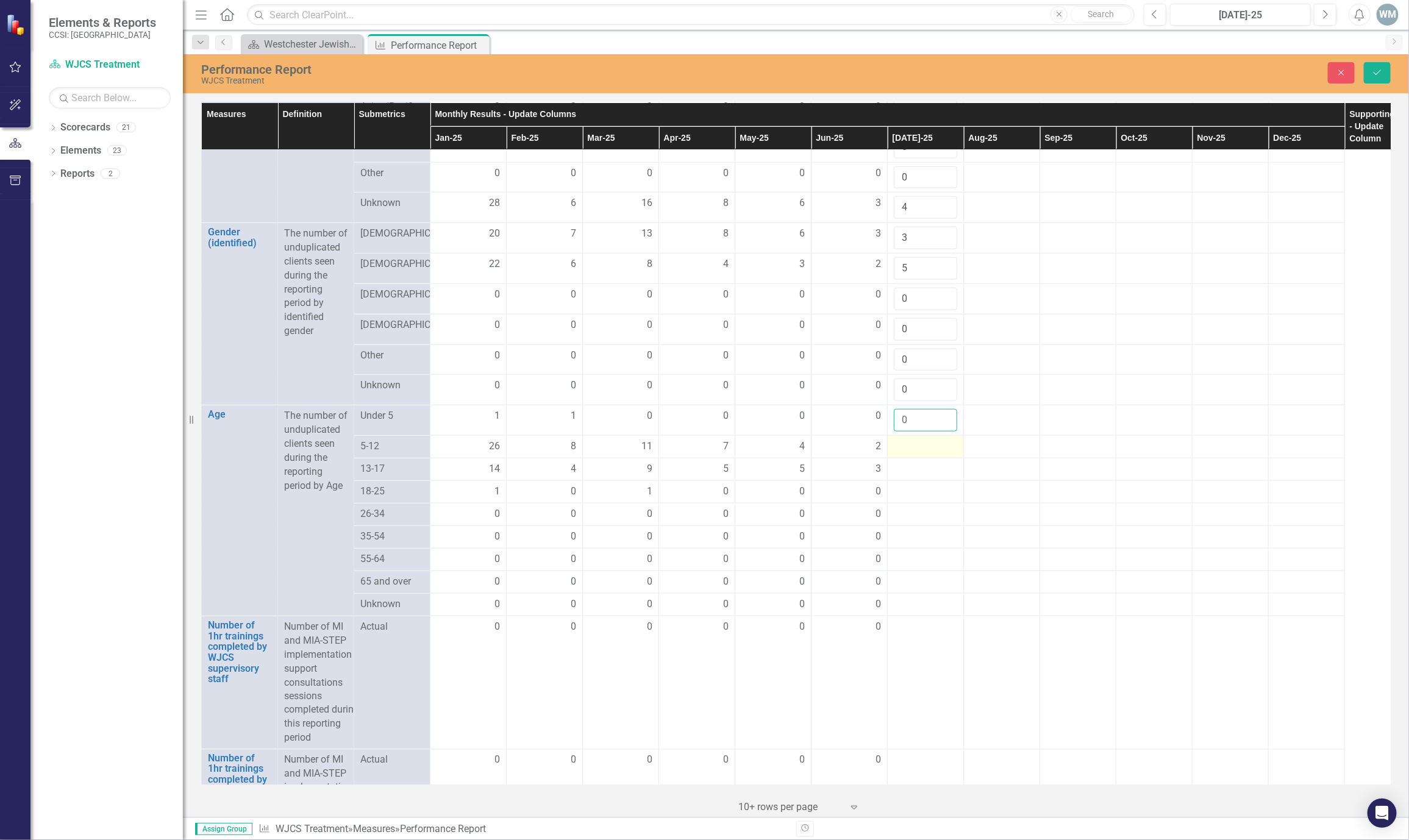
type input "0"
click at [921, 454] on div at bounding box center [926, 447] width 63 height 14
click at [916, 462] on input "number" at bounding box center [926, 451] width 63 height 23
type input "0"
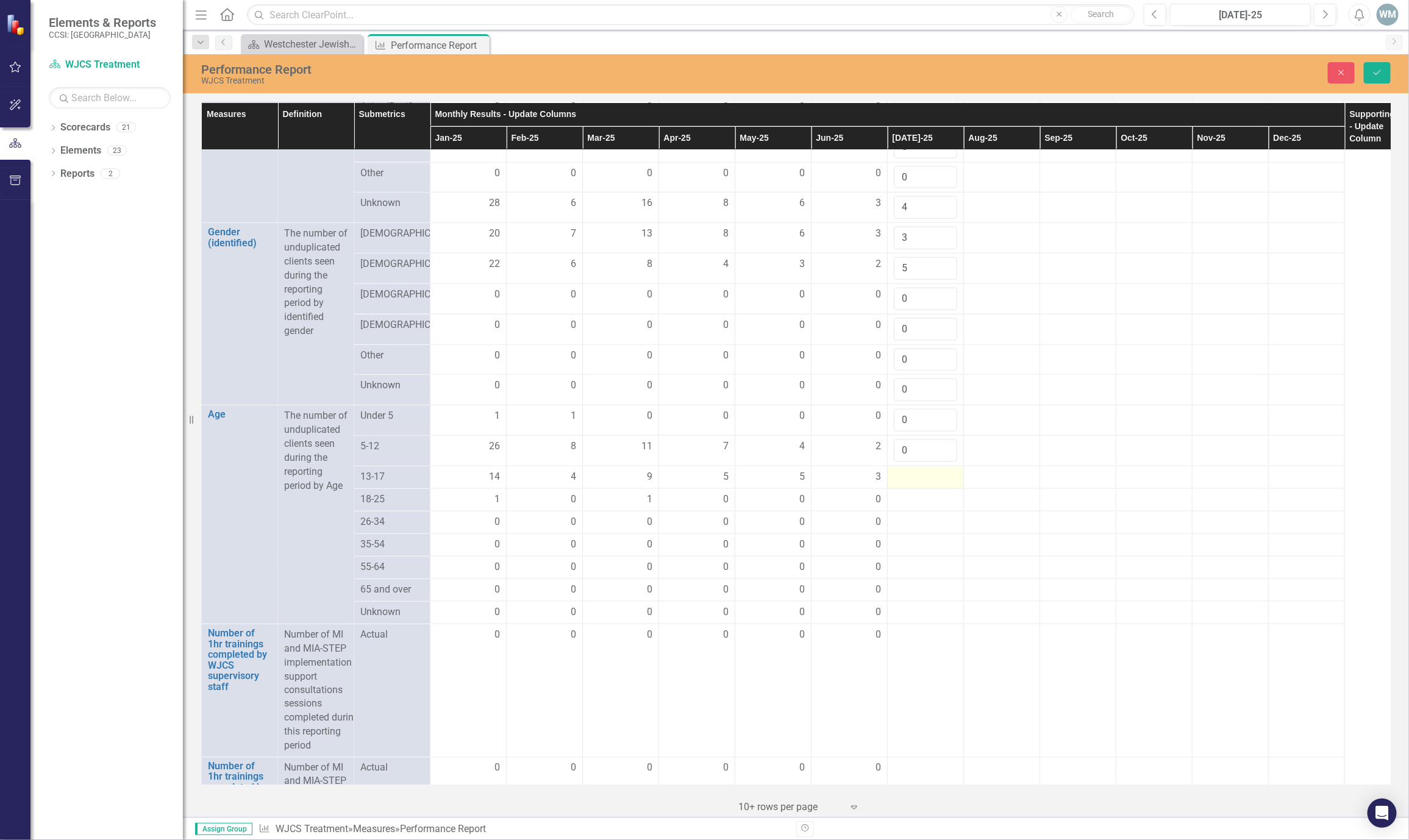
click at [916, 485] on div at bounding box center [926, 477] width 63 height 14
click at [911, 492] on input "number" at bounding box center [926, 482] width 63 height 23
type input "0"
click at [921, 515] on div at bounding box center [926, 508] width 63 height 14
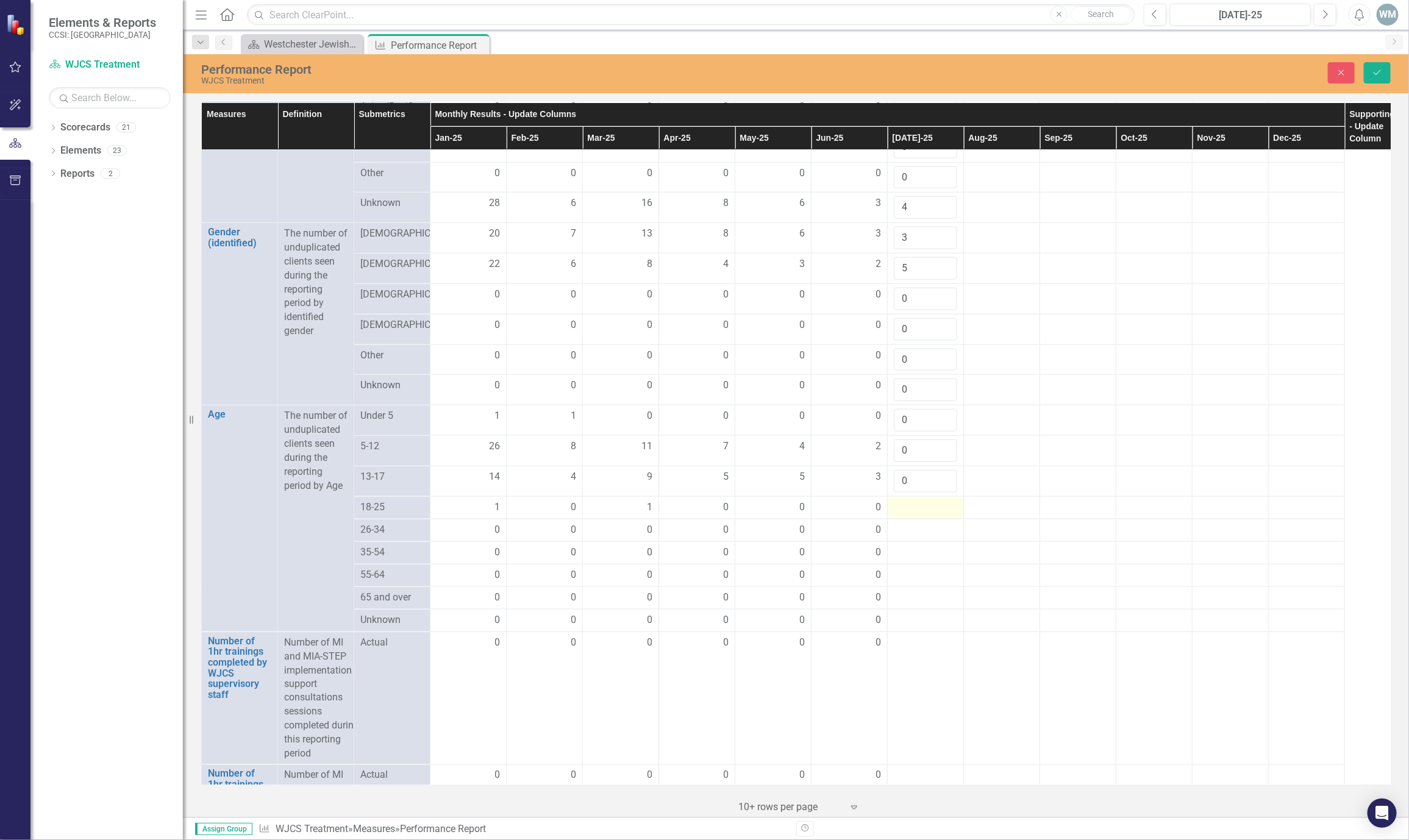
click at [921, 515] on div at bounding box center [926, 508] width 63 height 14
click at [913, 523] on input "number" at bounding box center [926, 512] width 63 height 23
type input "0"
click at [911, 546] on div at bounding box center [926, 538] width 63 height 14
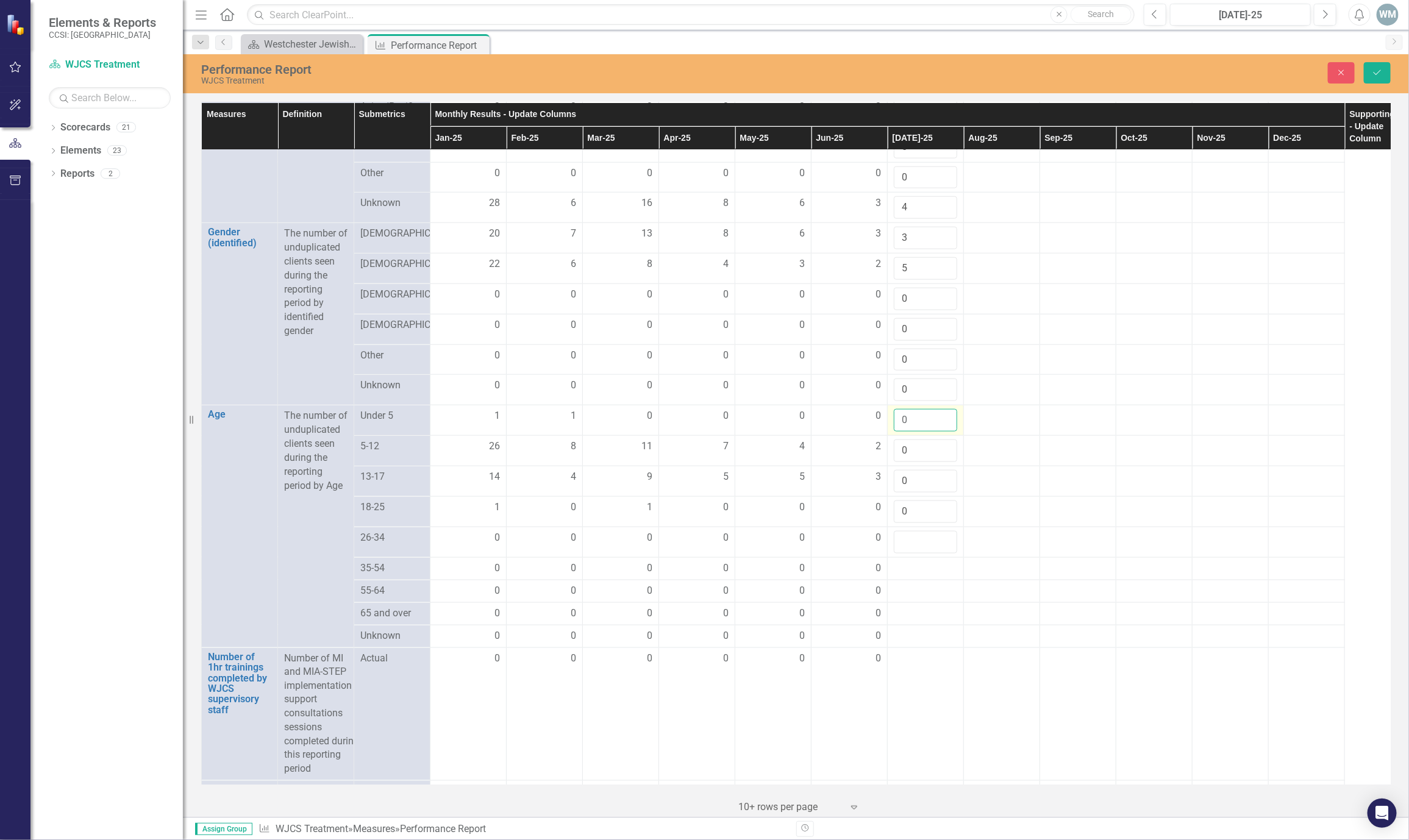
click at [917, 431] on input "0" at bounding box center [926, 421] width 63 height 23
drag, startPoint x: 907, startPoint y: 478, endPoint x: 900, endPoint y: 476, distance: 7.3
click at [900, 462] on input "0" at bounding box center [926, 451] width 63 height 23
drag, startPoint x: 912, startPoint y: 507, endPoint x: 903, endPoint y: 505, distance: 9.2
click at [903, 492] on input "0" at bounding box center [926, 482] width 63 height 23
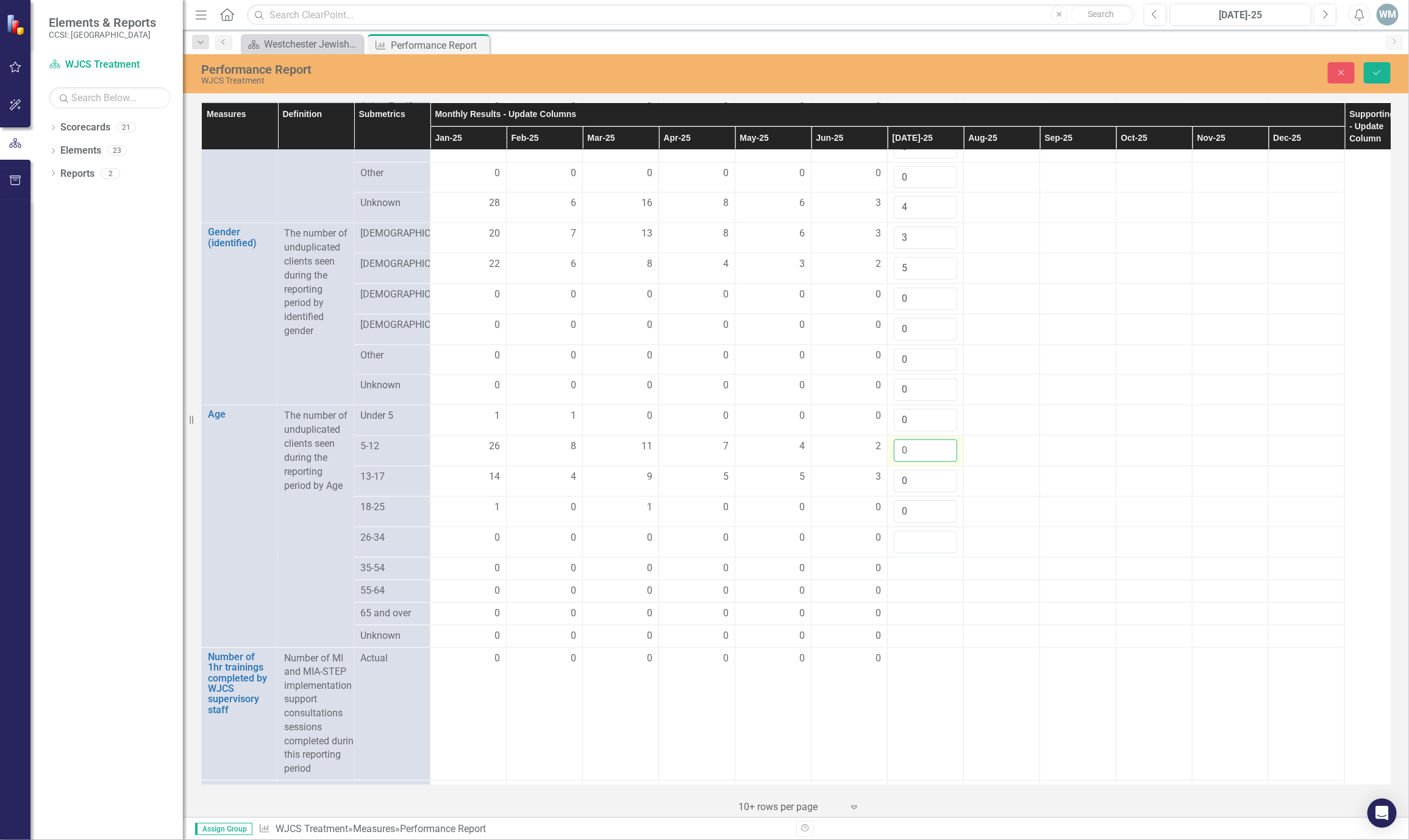
drag, startPoint x: 912, startPoint y: 481, endPoint x: 894, endPoint y: 479, distance: 18.1
click at [894, 462] on input "0" at bounding box center [926, 451] width 63 height 23
type input "1"
drag, startPoint x: 911, startPoint y: 515, endPoint x: 891, endPoint y: 512, distance: 20.2
click at [891, 497] on td "0" at bounding box center [926, 482] width 76 height 30
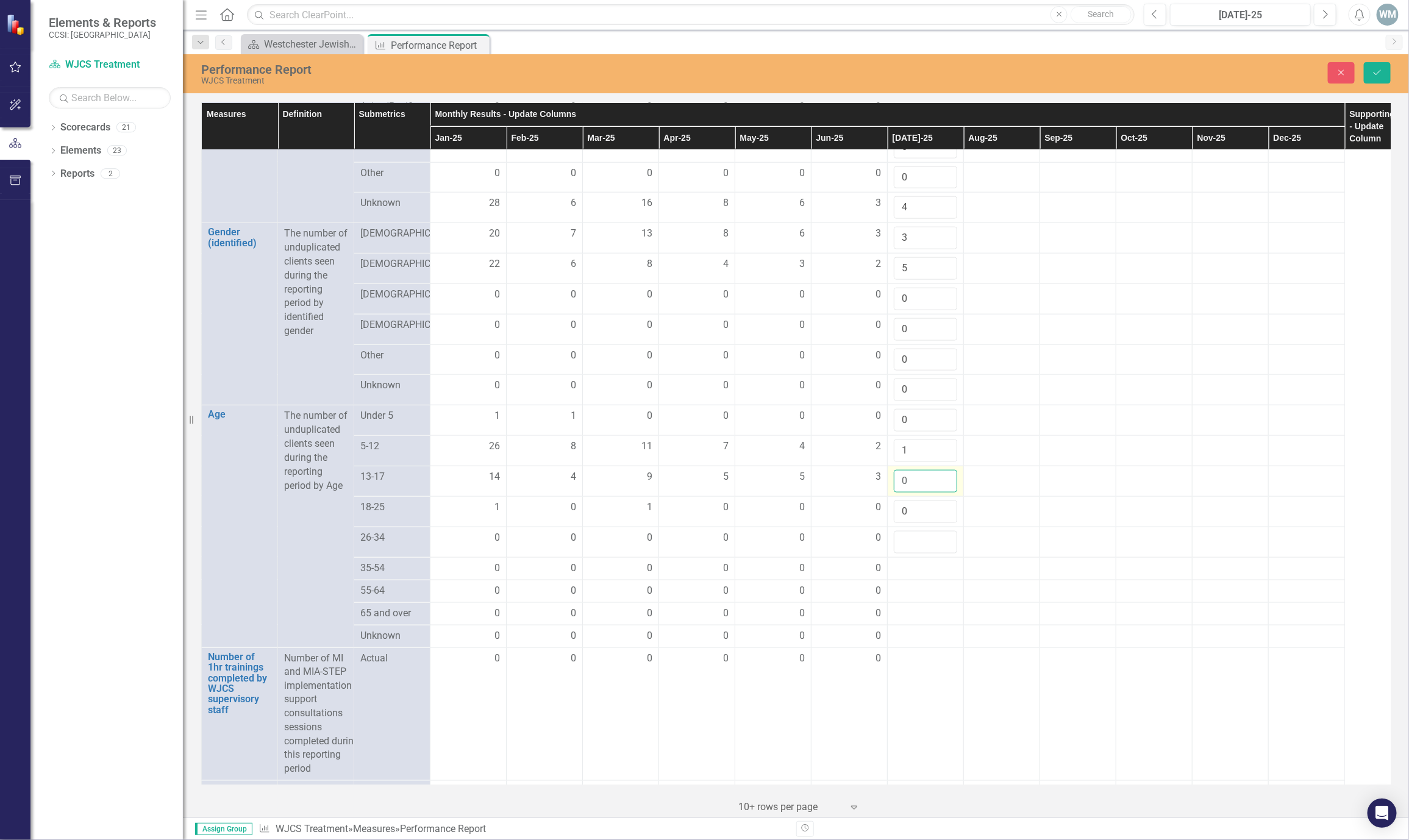
type input "5"
type input "7"
click at [923, 553] on input "number" at bounding box center [926, 543] width 63 height 23
type input "0"
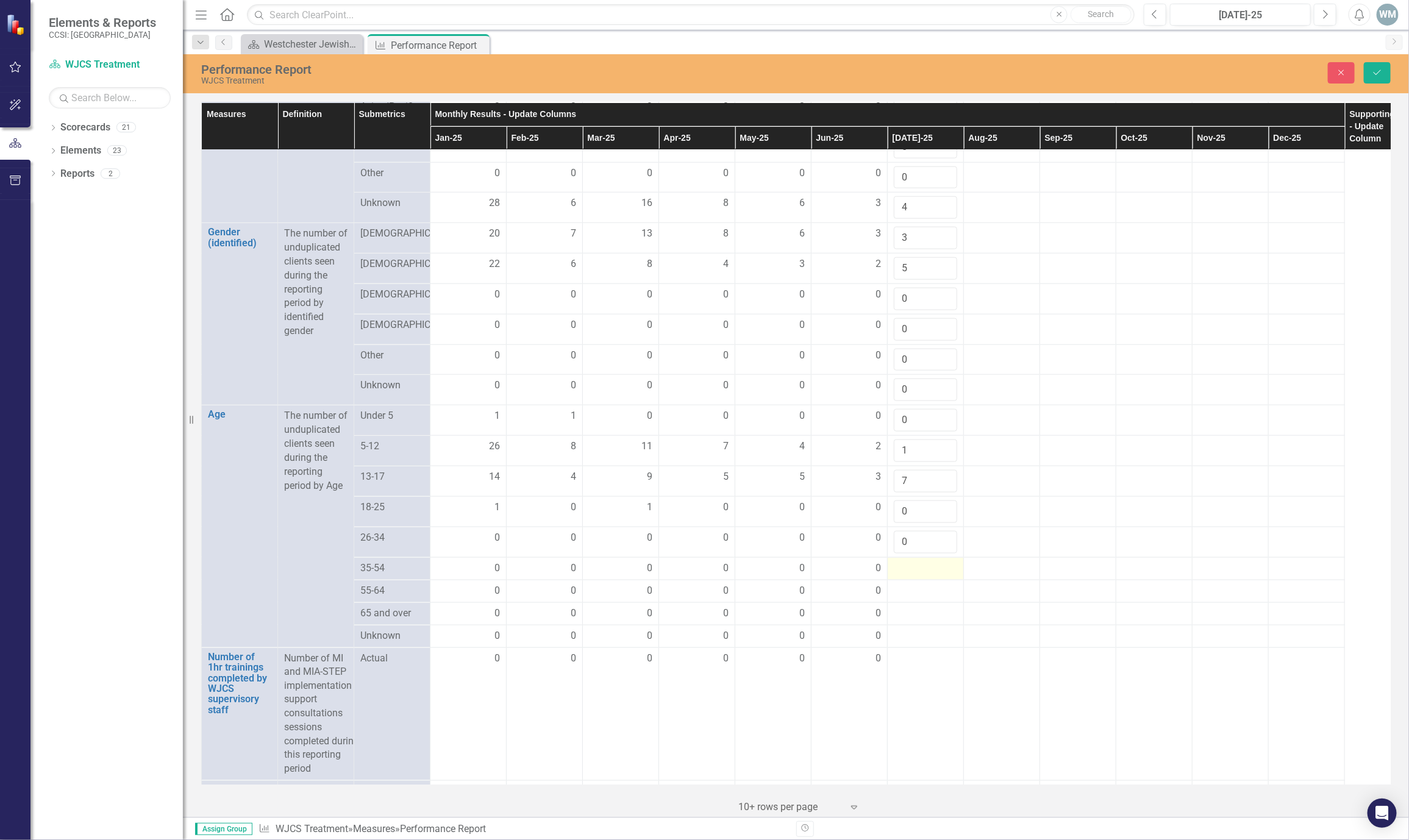
click at [911, 576] on div at bounding box center [926, 569] width 63 height 14
click at [907, 584] on input "number" at bounding box center [926, 573] width 63 height 23
type input "0"
click at [929, 606] on div at bounding box center [926, 598] width 63 height 14
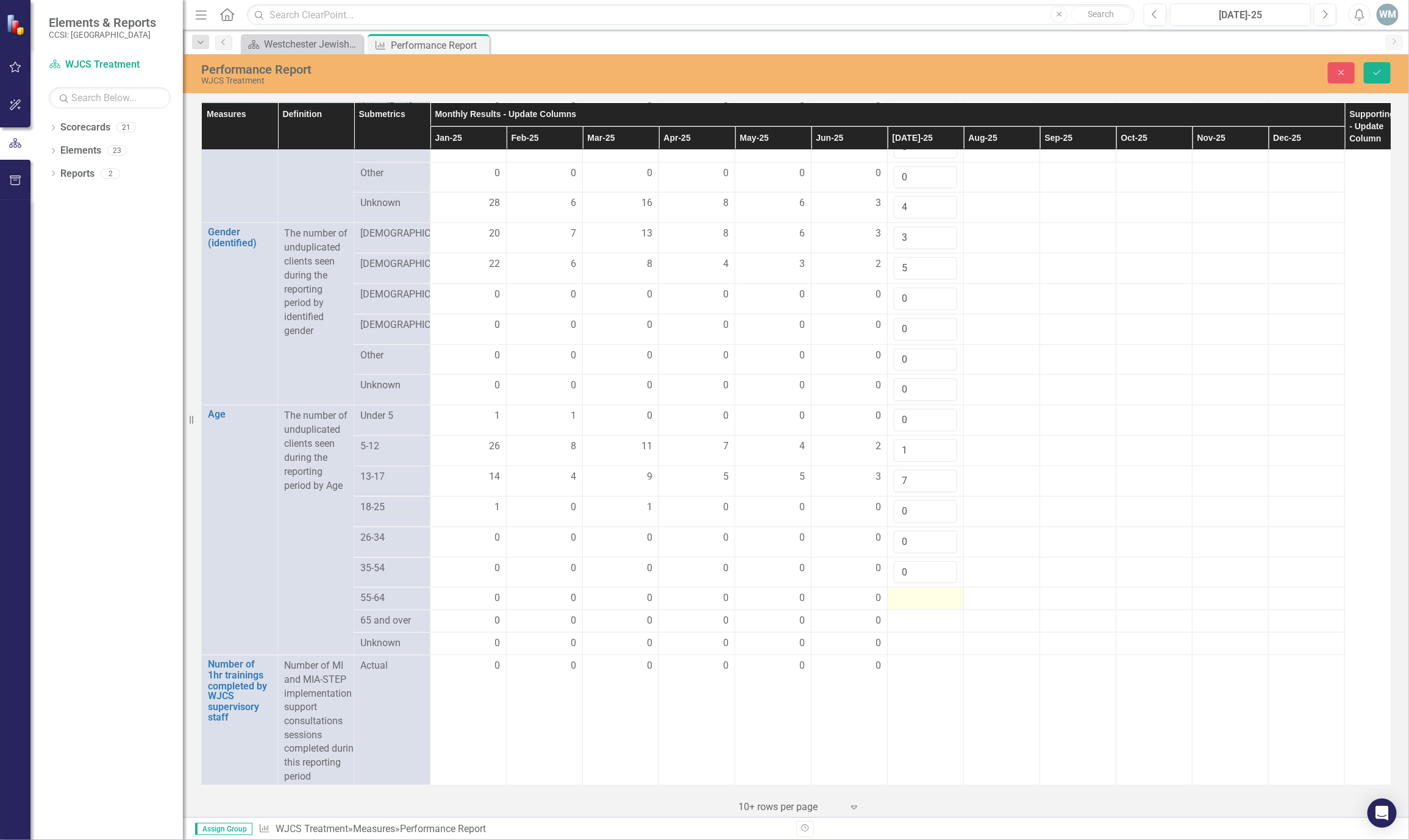
click at [929, 606] on div at bounding box center [926, 598] width 63 height 14
click at [908, 614] on input "number" at bounding box center [926, 603] width 63 height 23
type input "0"
click at [925, 636] on div at bounding box center [926, 629] width 63 height 14
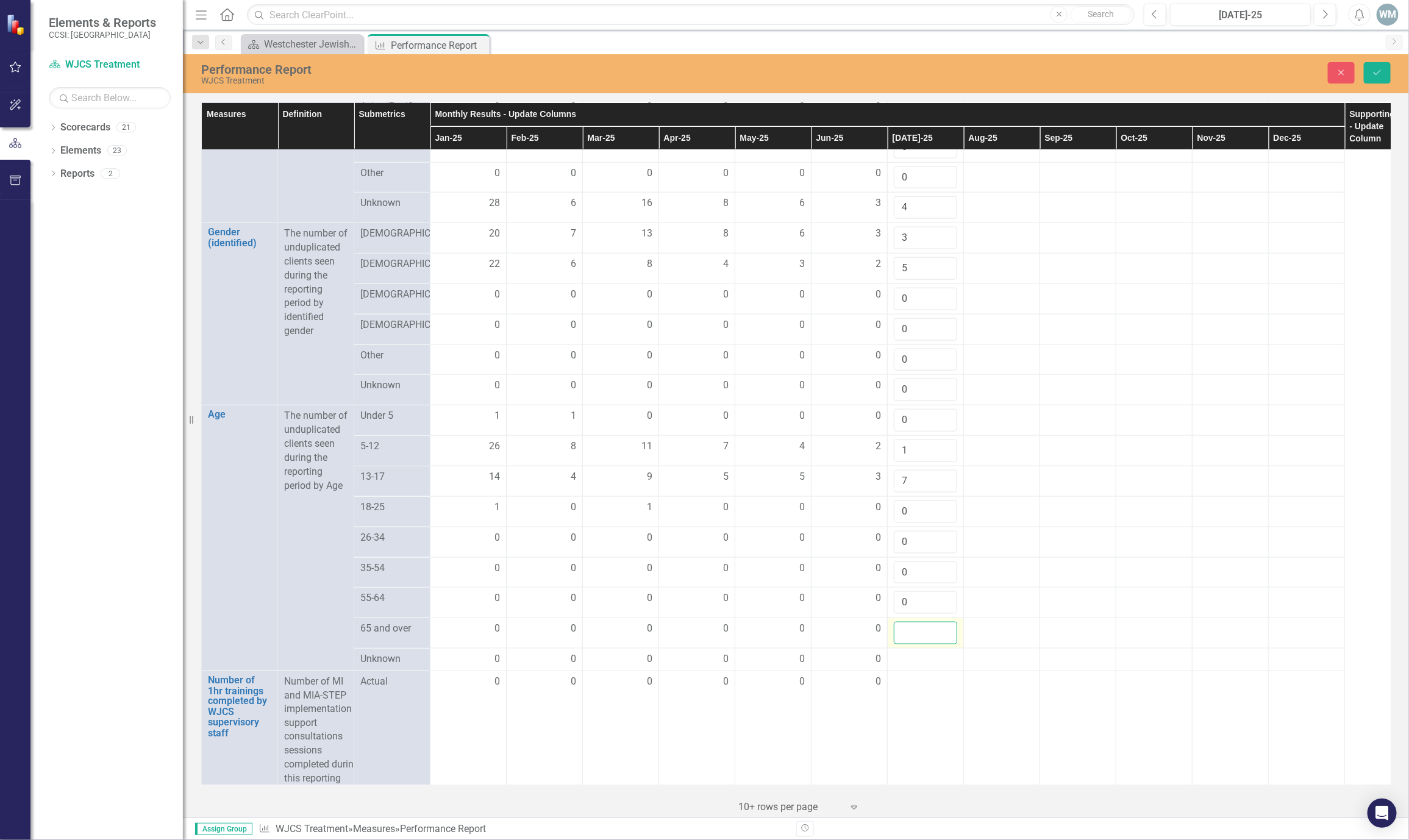
click at [913, 644] on input "number" at bounding box center [926, 633] width 63 height 23
type input "0"
click at [925, 667] on div at bounding box center [926, 659] width 63 height 14
click at [916, 675] on input "number" at bounding box center [926, 664] width 63 height 23
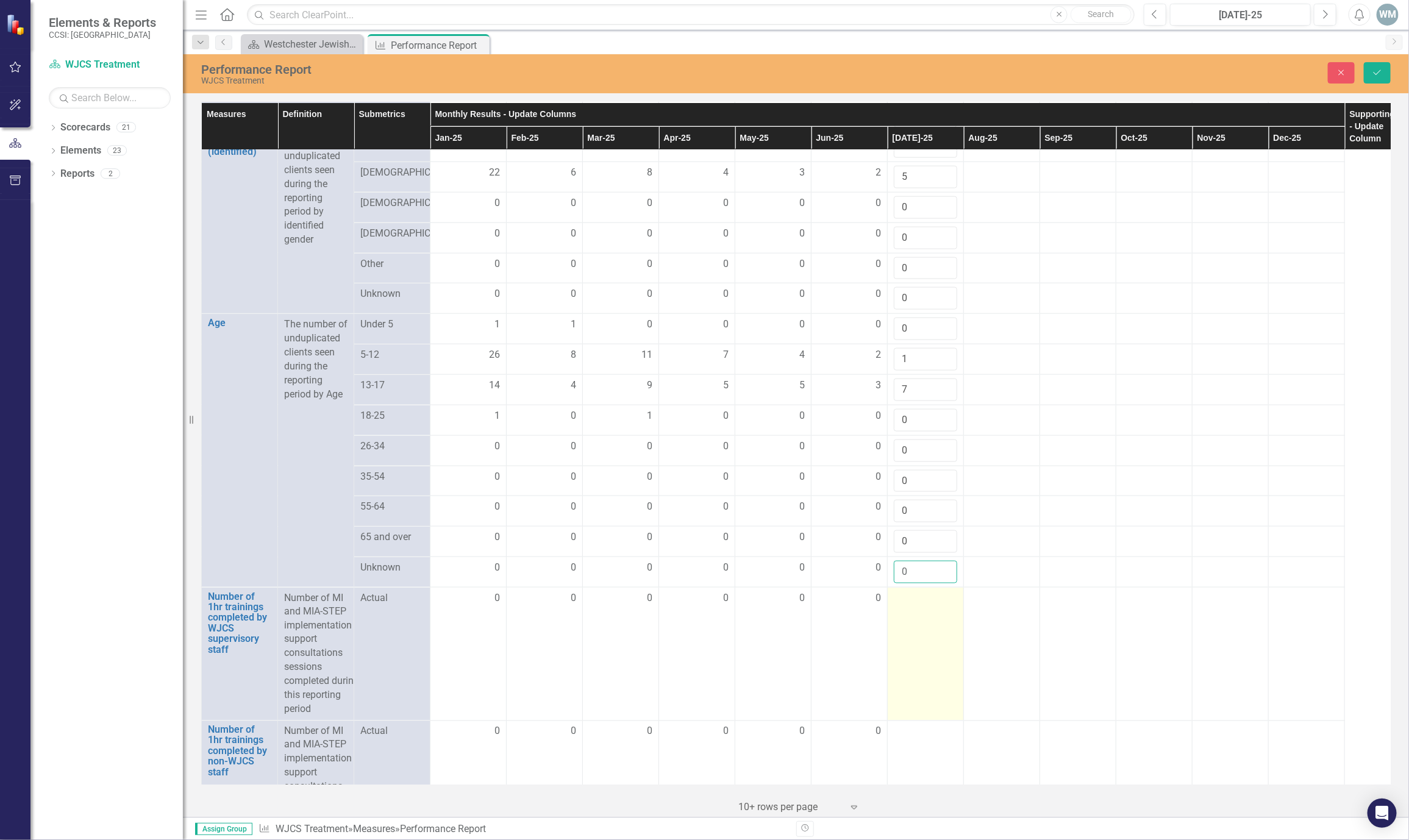
scroll to position [995, 0]
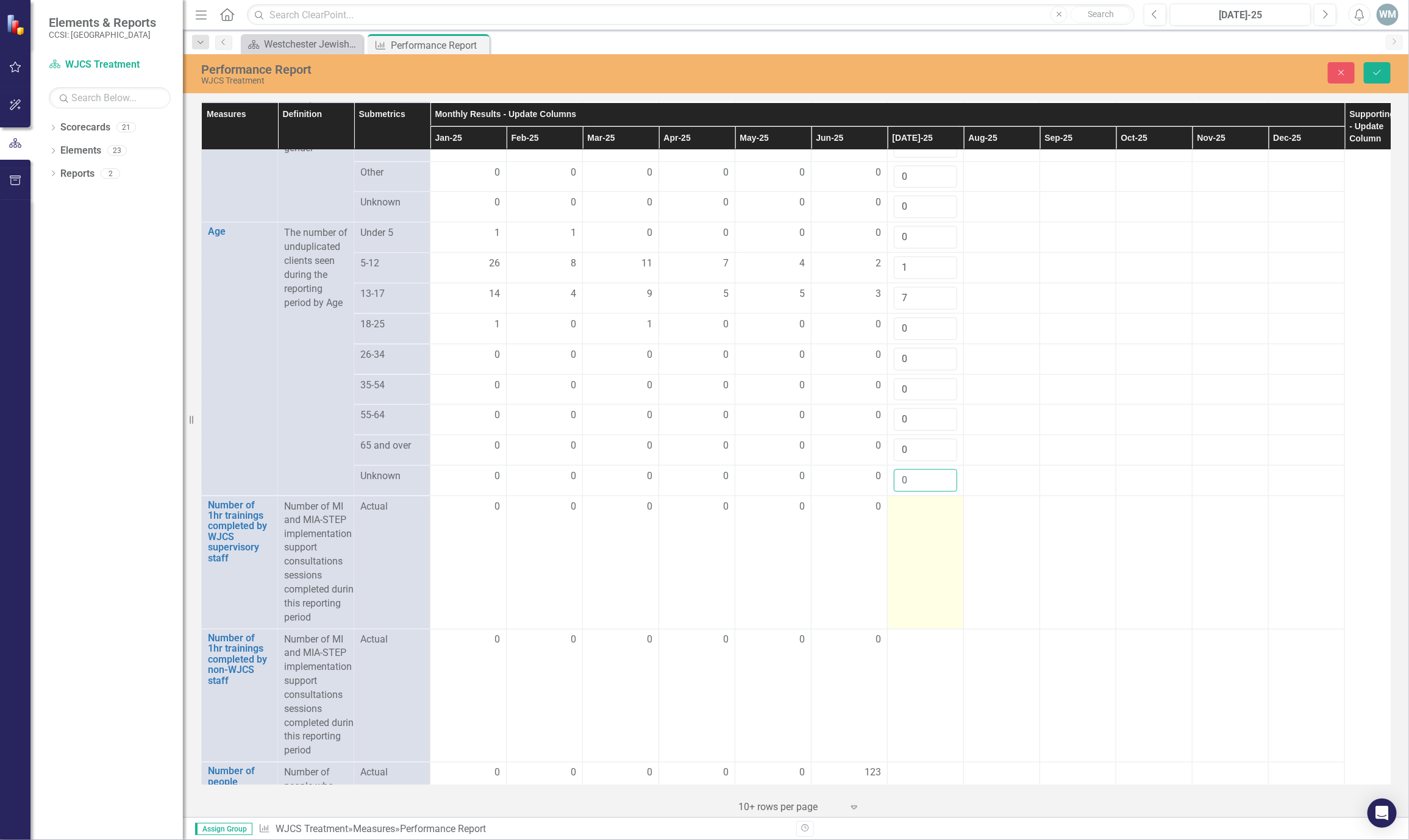
type input "0"
click at [911, 562] on td at bounding box center [926, 562] width 76 height 133
click at [911, 522] on input "number" at bounding box center [926, 511] width 63 height 23
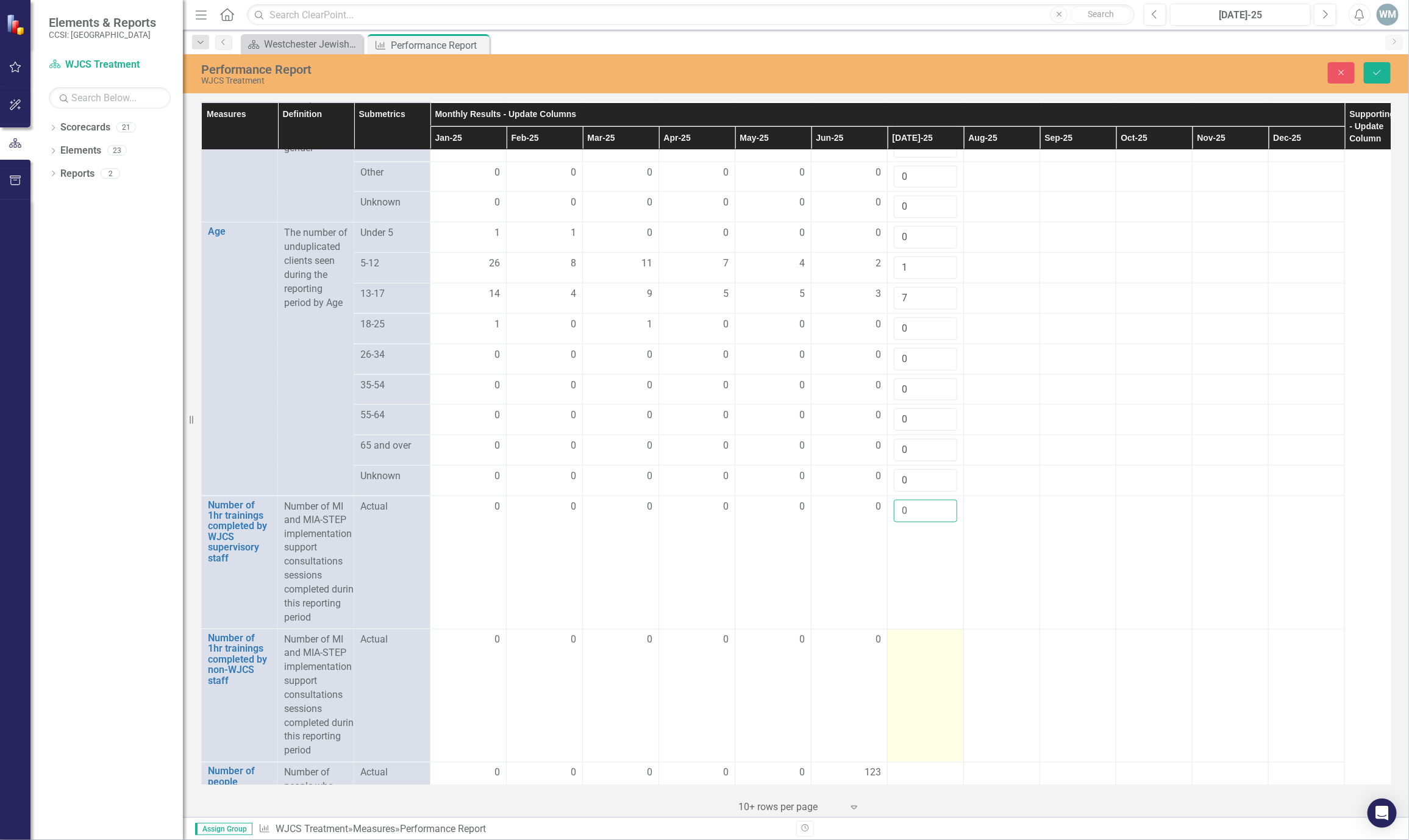
type input "0"
click at [916, 697] on td at bounding box center [926, 695] width 76 height 133
click at [916, 695] on td at bounding box center [926, 695] width 76 height 133
click at [913, 656] on input "number" at bounding box center [926, 645] width 63 height 23
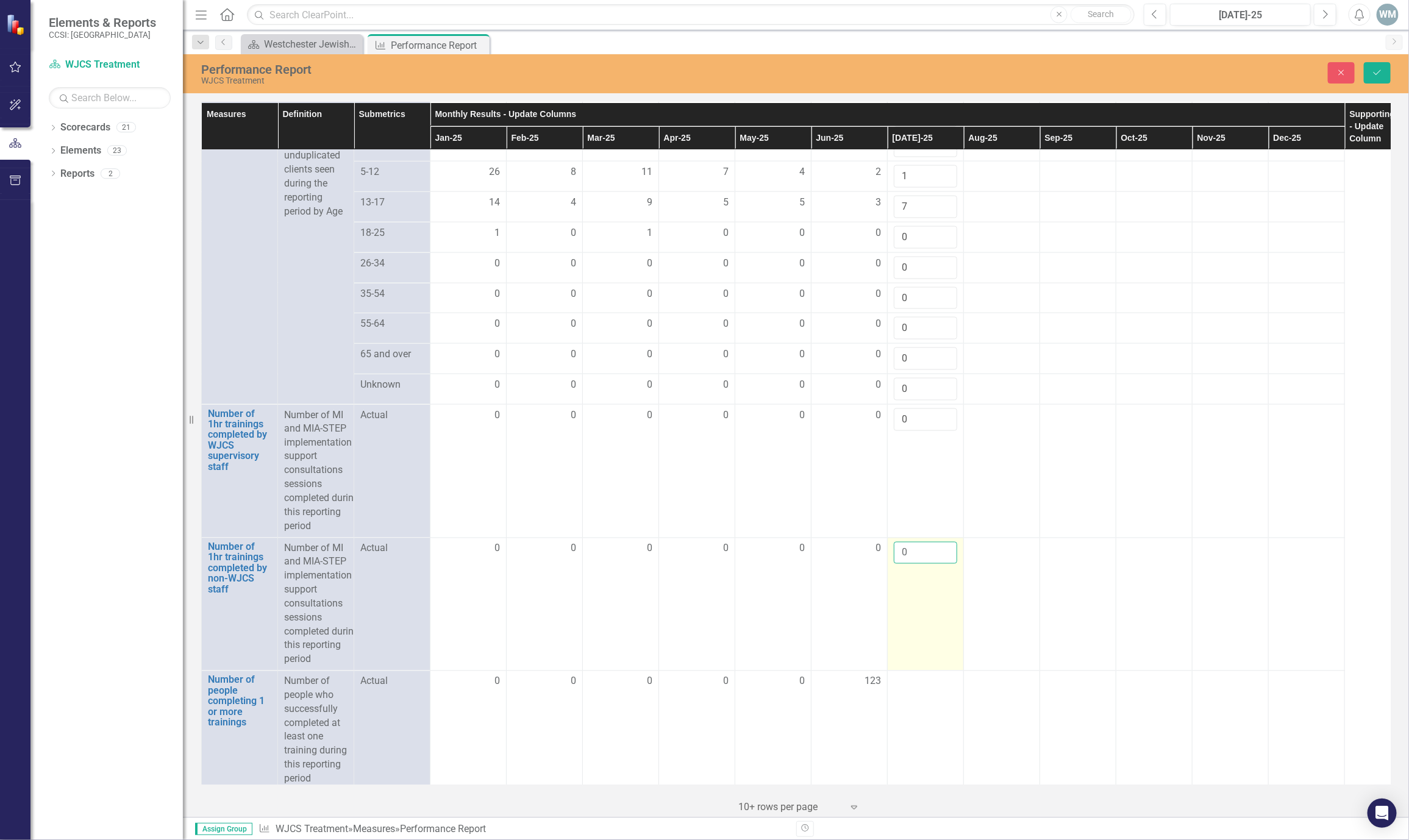
scroll to position [1270, 0]
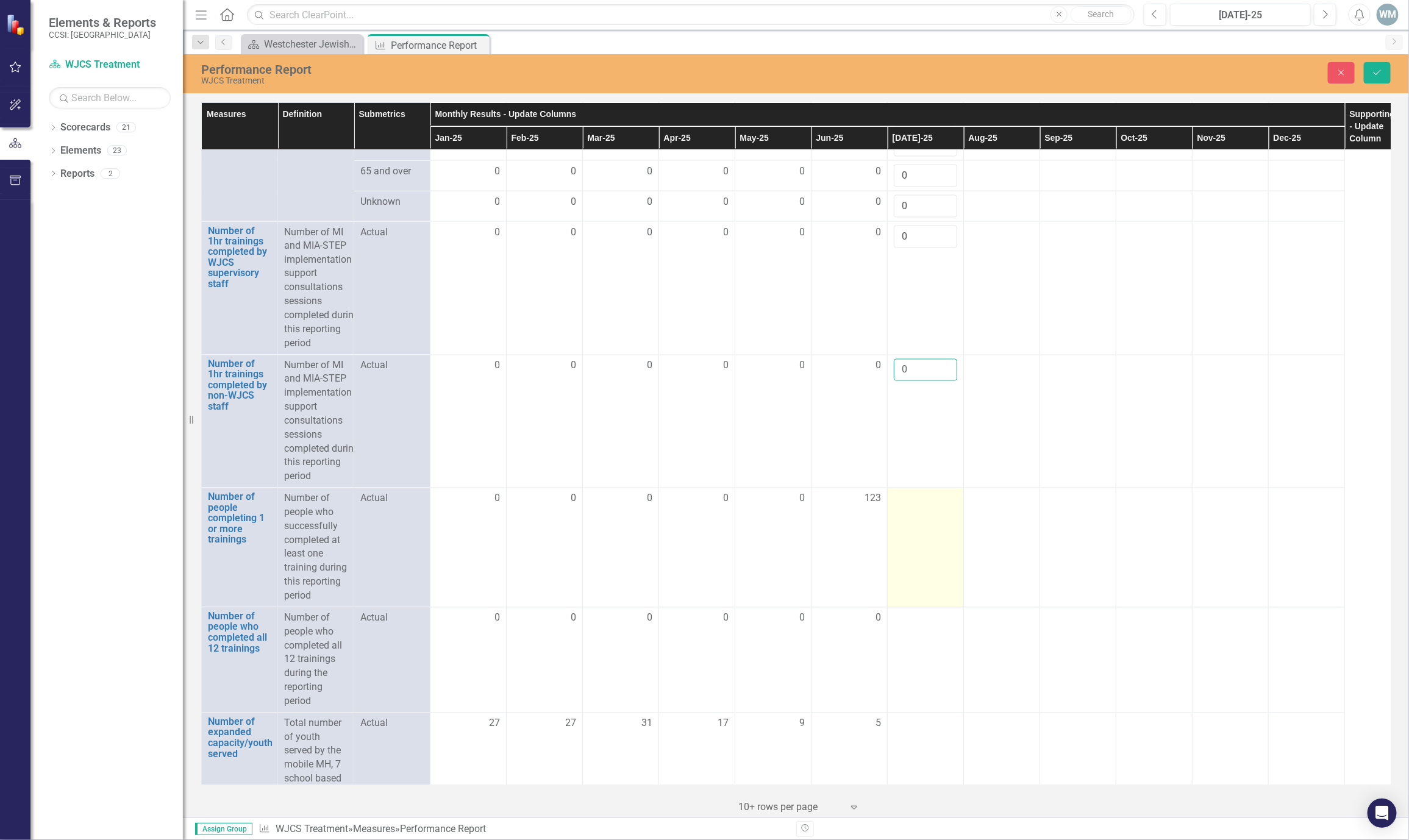
type input "0"
click at [902, 507] on div at bounding box center [926, 499] width 63 height 14
click at [911, 515] on input "number" at bounding box center [926, 503] width 63 height 23
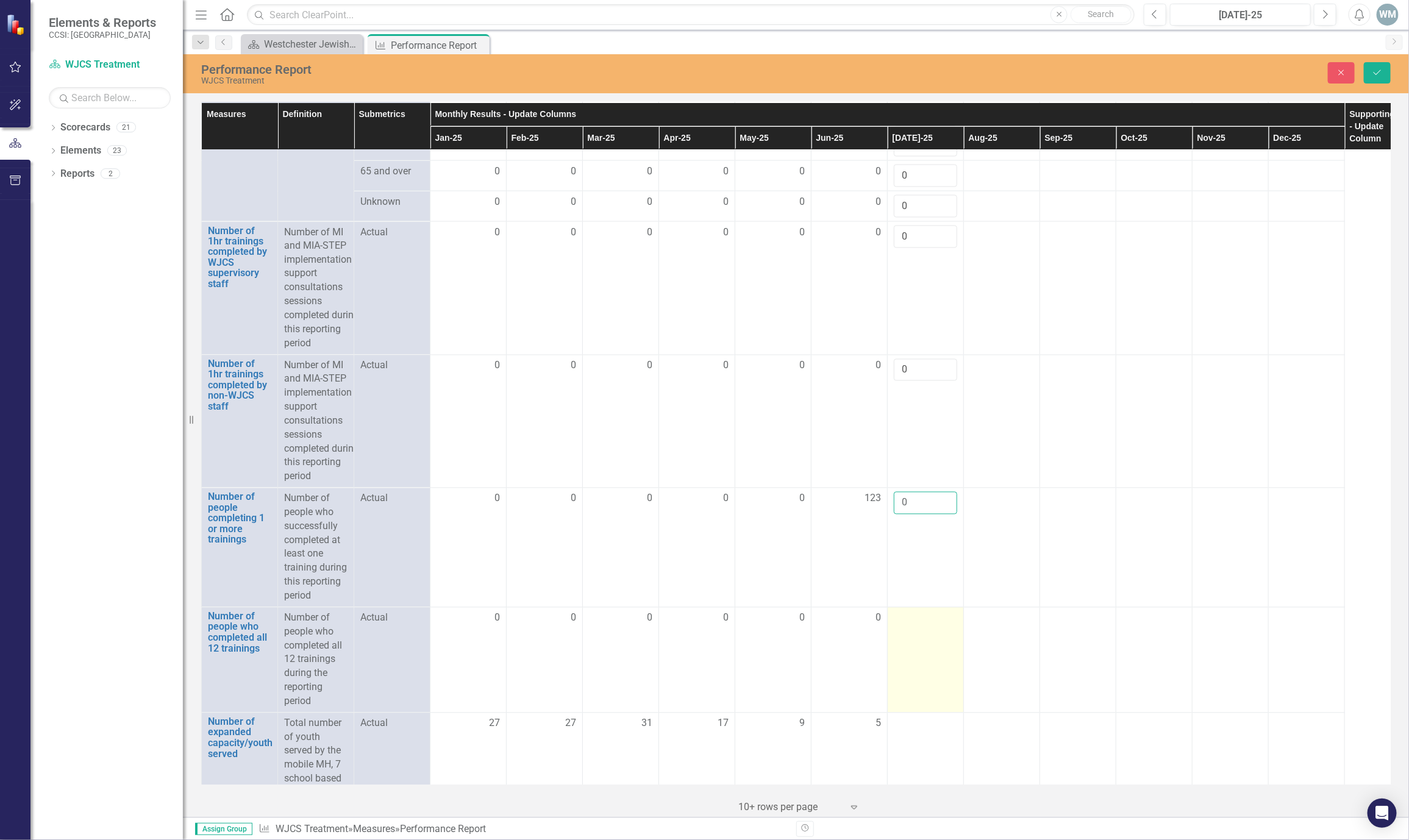
type input "0"
click at [925, 669] on td at bounding box center [926, 660] width 76 height 105
click at [920, 626] on div at bounding box center [926, 618] width 63 height 14
click at [920, 634] on input "number" at bounding box center [926, 623] width 63 height 23
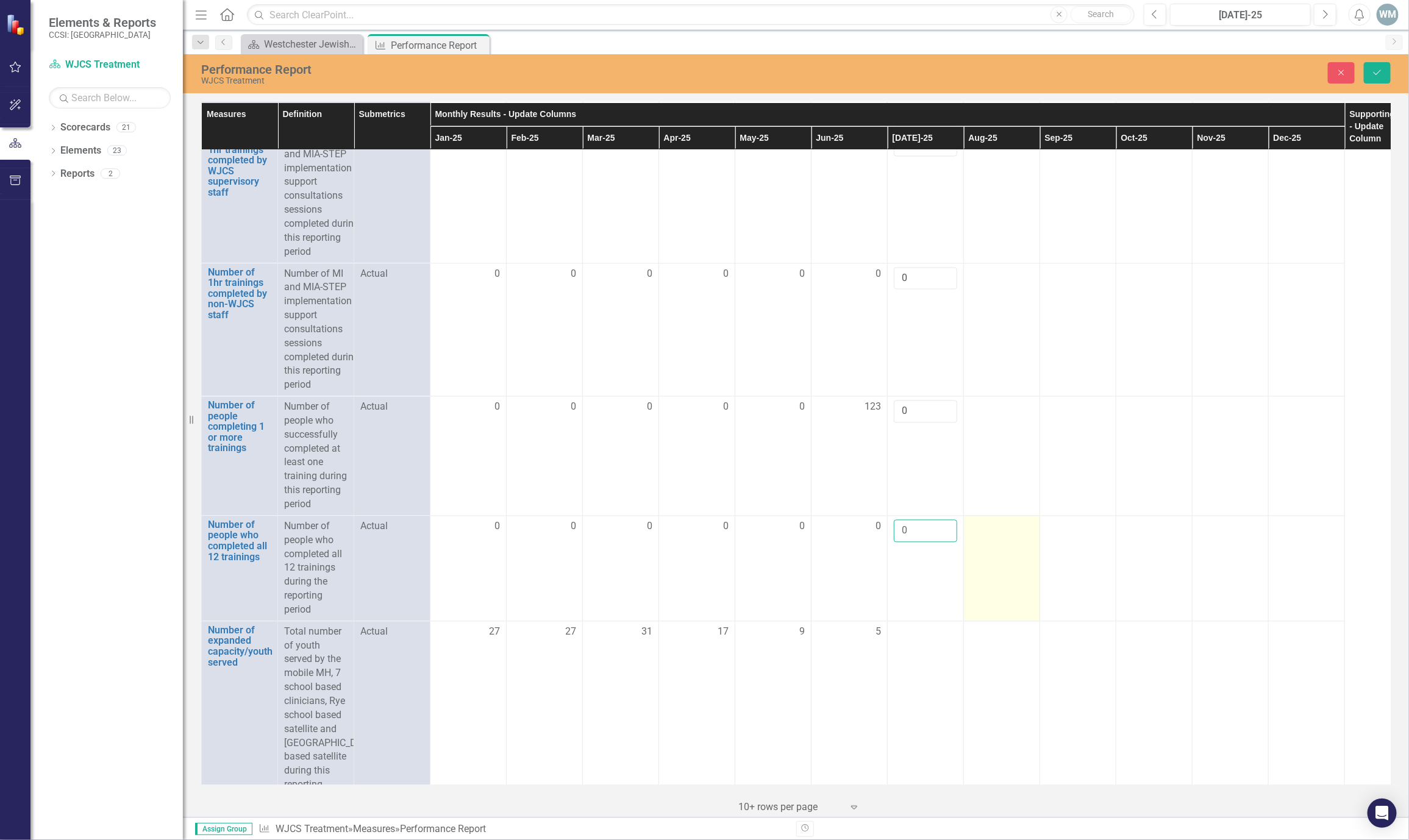
scroll to position [1453, 0]
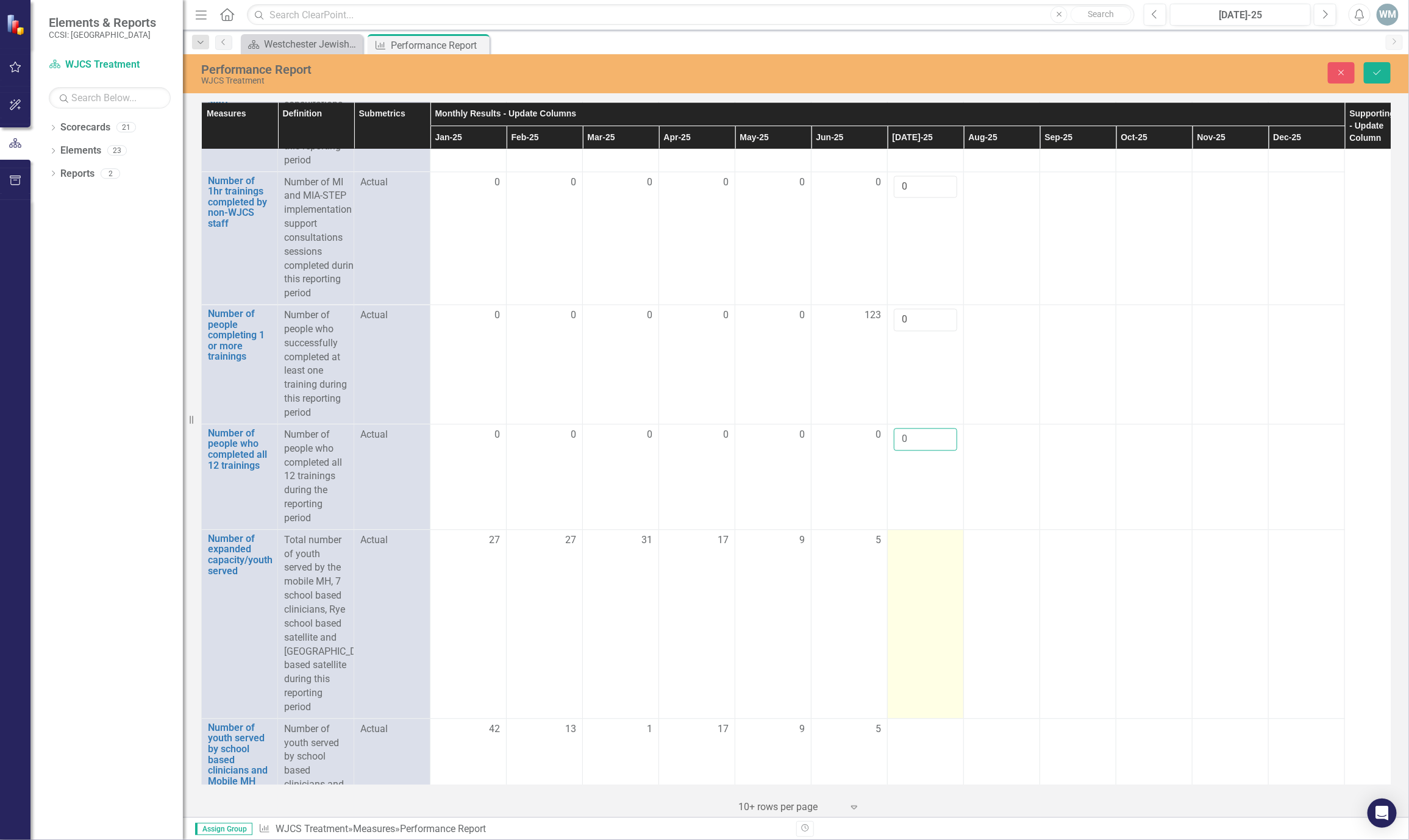
type input "0"
click at [917, 609] on td at bounding box center [926, 624] width 76 height 189
click at [900, 600] on td at bounding box center [926, 624] width 76 height 189
click at [910, 556] on input "number" at bounding box center [926, 546] width 63 height 23
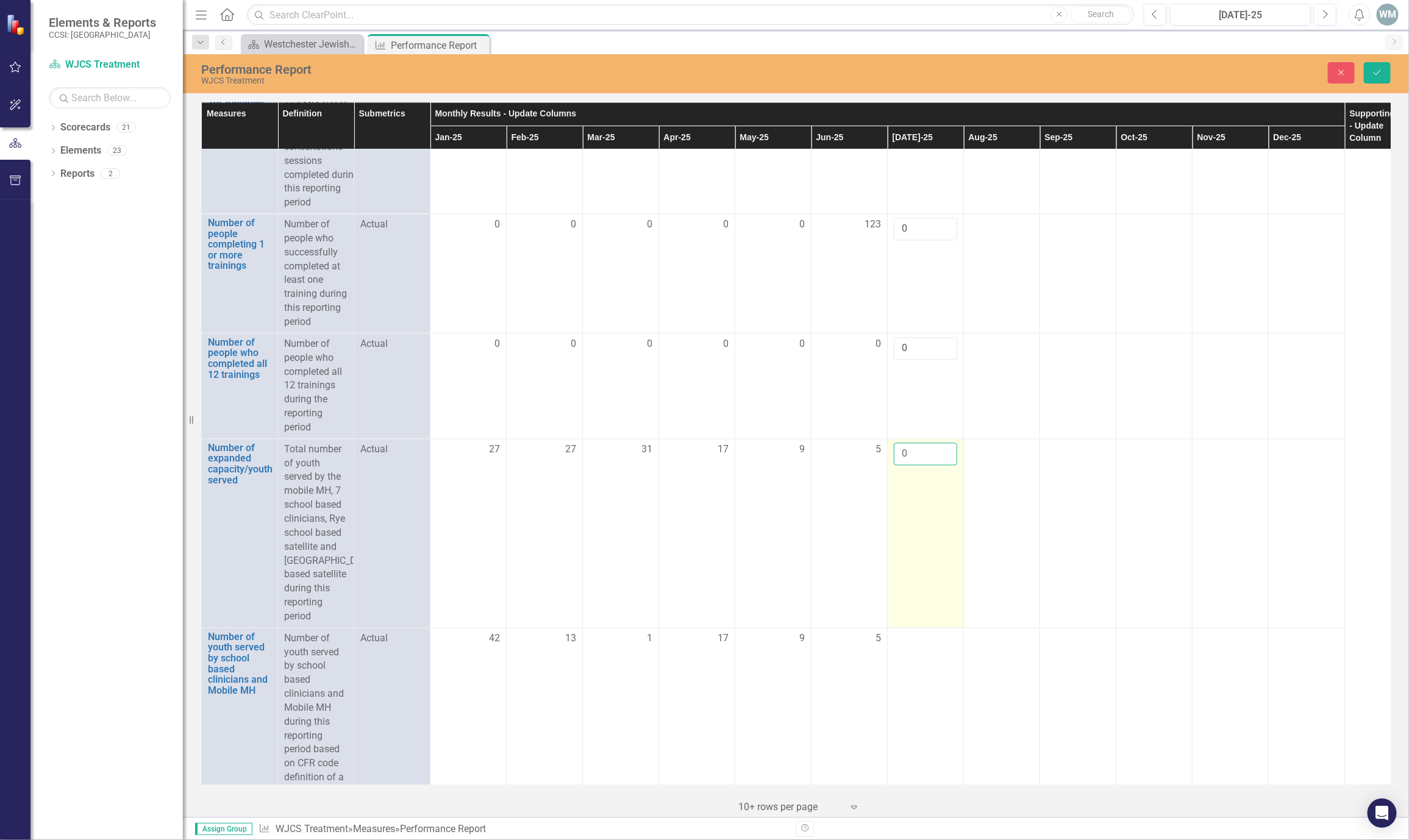
scroll to position [1636, 0]
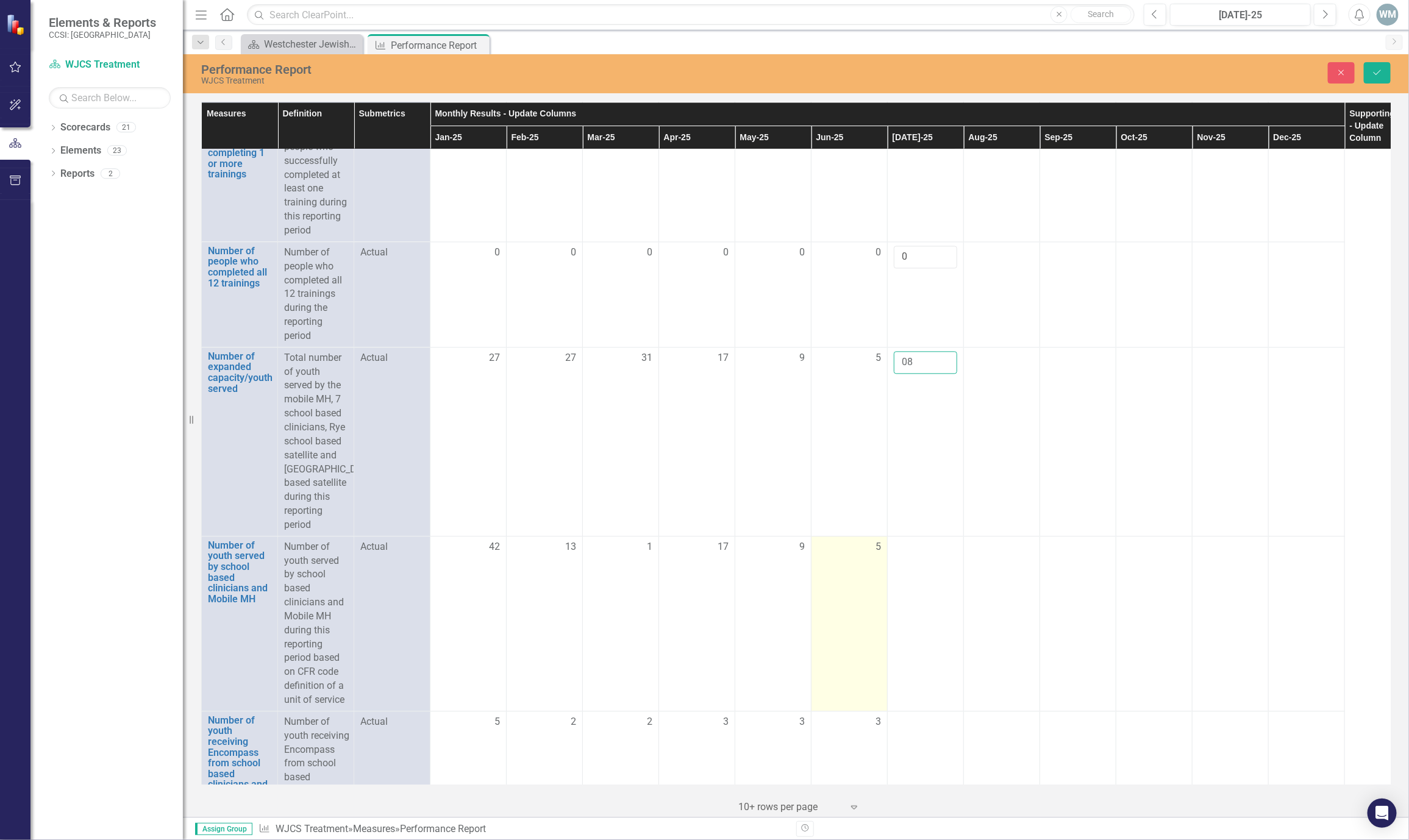
type input "0"
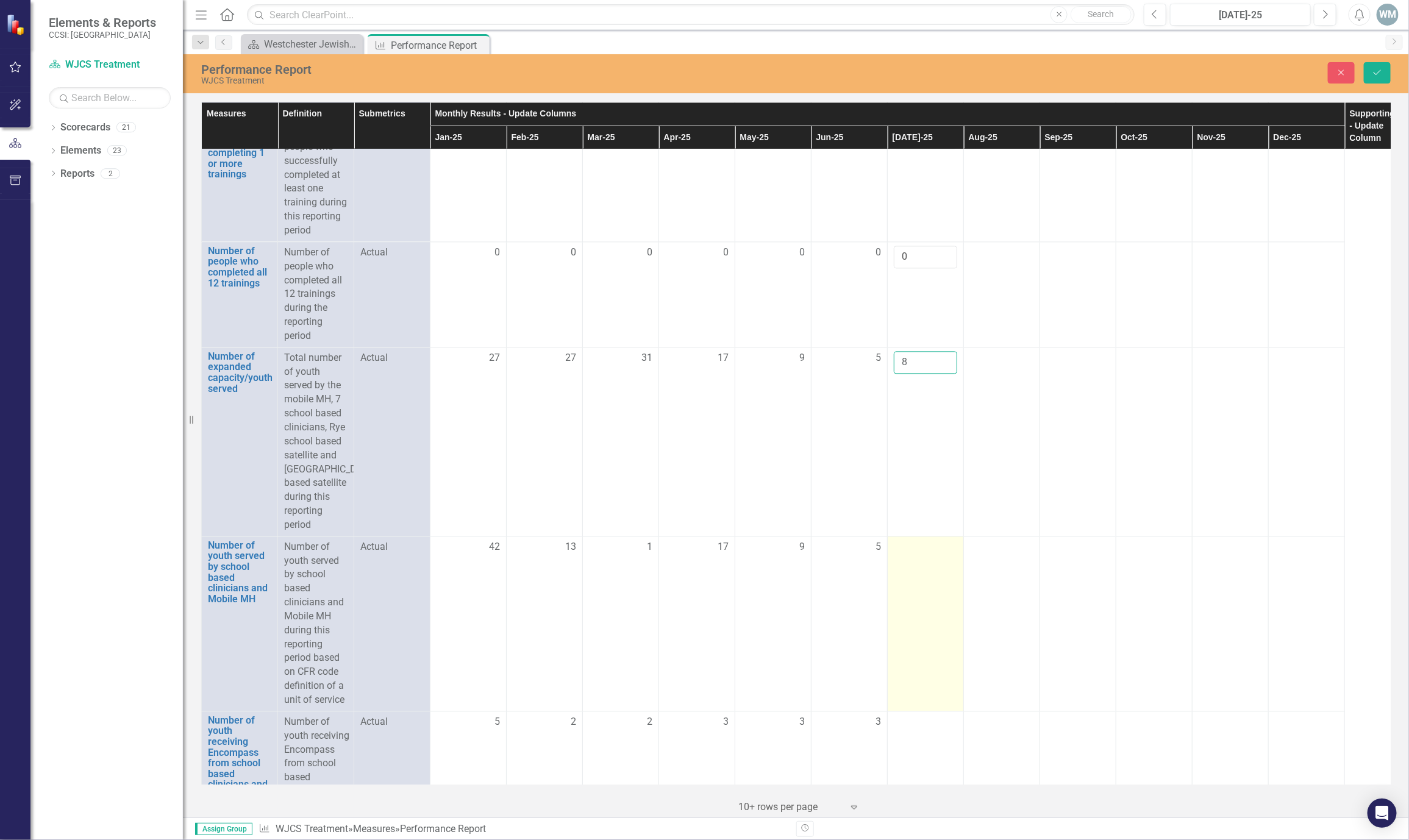
type input "8"
click at [913, 555] on div at bounding box center [926, 547] width 63 height 14
click at [904, 555] on div at bounding box center [926, 547] width 63 height 14
click at [904, 563] on input "number" at bounding box center [926, 552] width 63 height 23
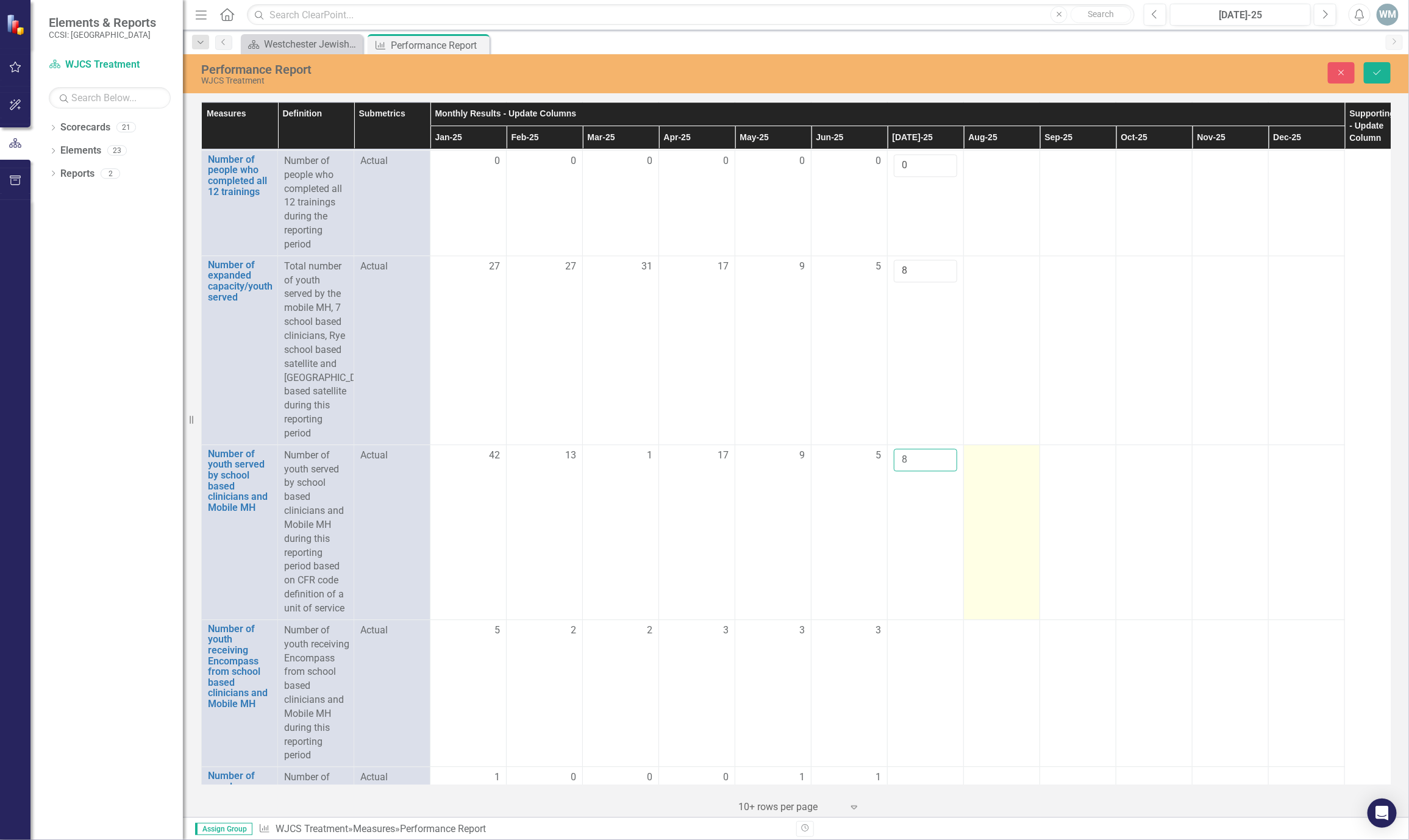
scroll to position [1910, 0]
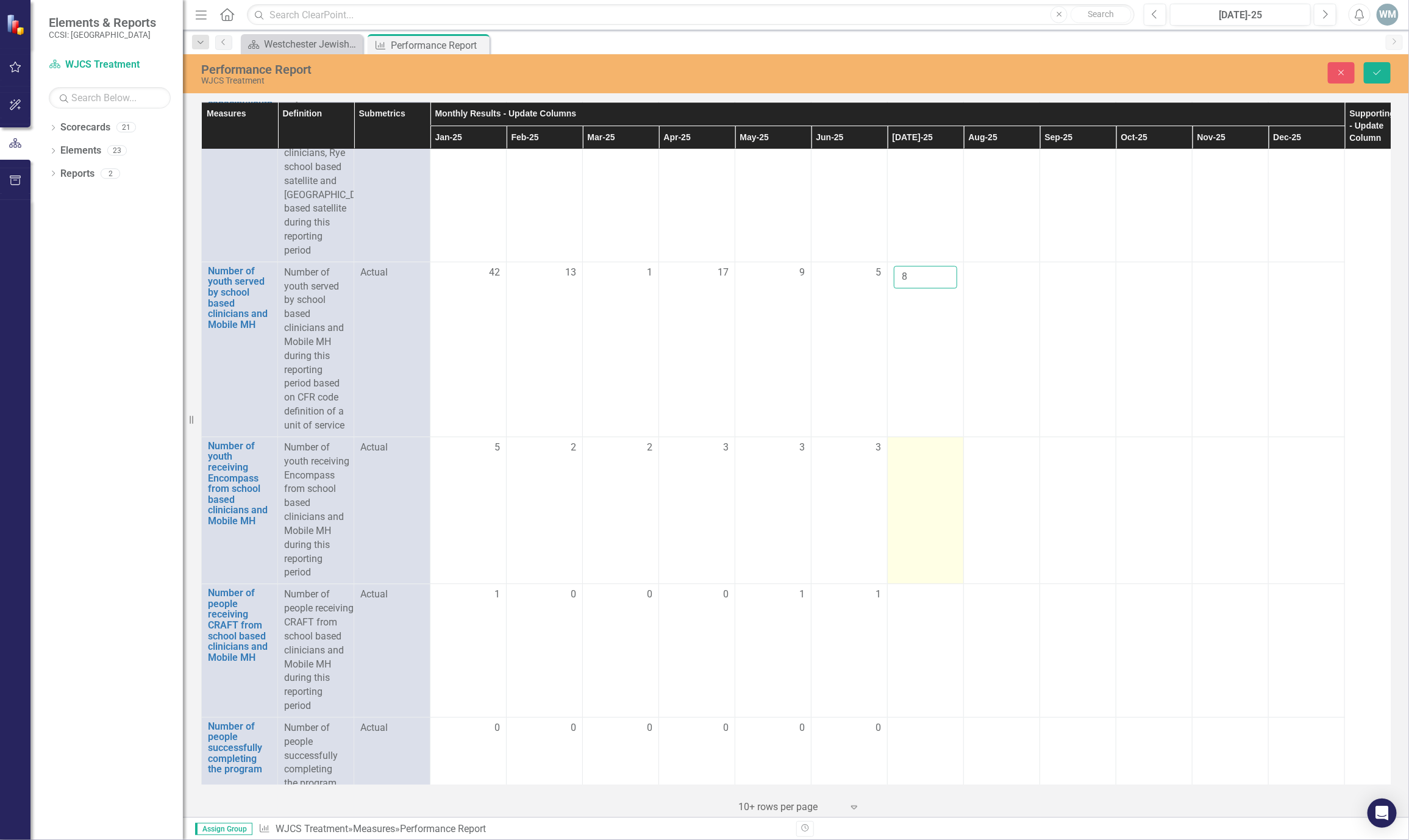
type input "8"
click at [921, 528] on td at bounding box center [926, 510] width 76 height 147
click at [911, 455] on div at bounding box center [926, 447] width 63 height 14
click at [910, 463] on input "number" at bounding box center [926, 452] width 63 height 23
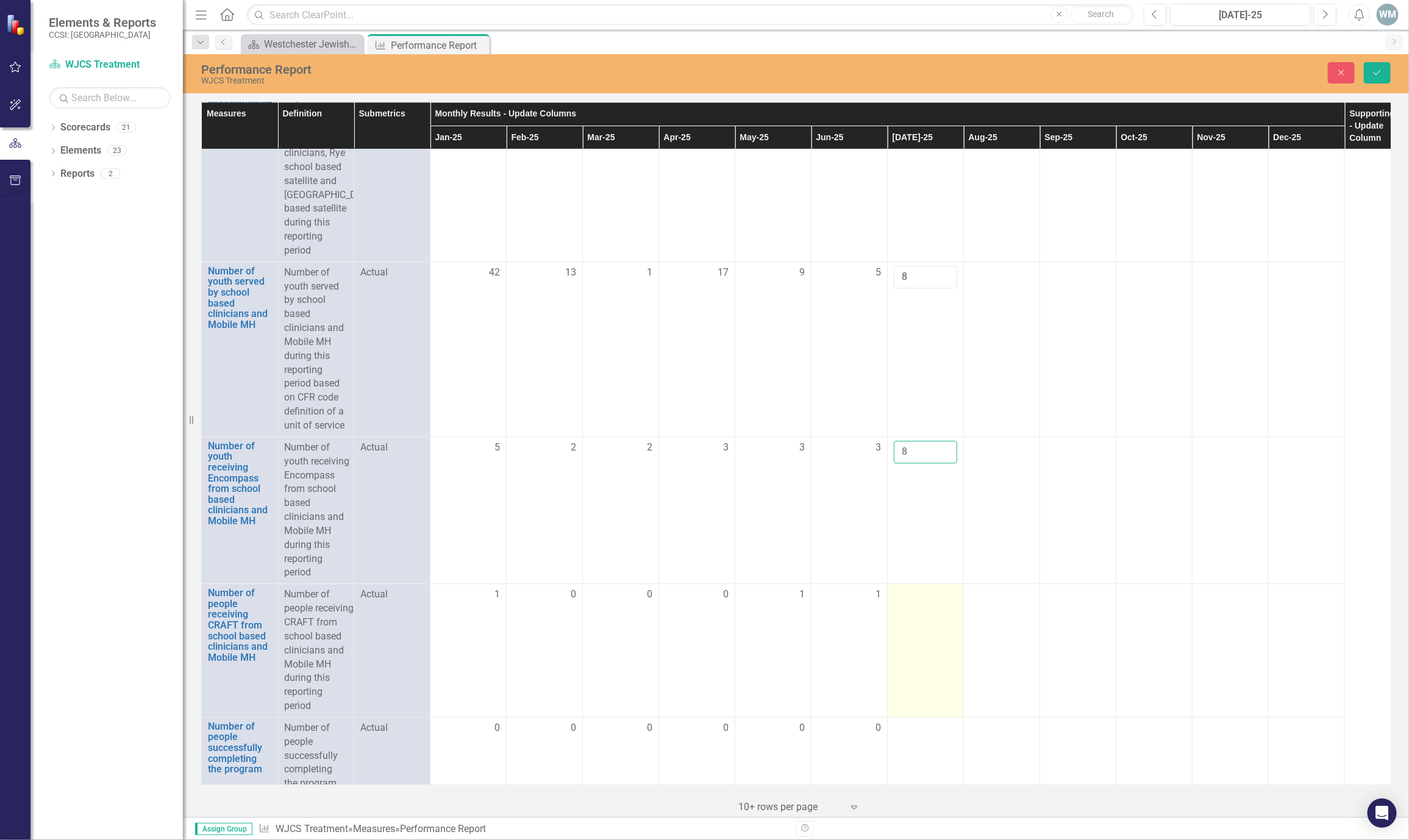
type input "8"
click at [910, 602] on div at bounding box center [926, 595] width 63 height 14
click at [910, 611] on input "number" at bounding box center [926, 599] width 63 height 23
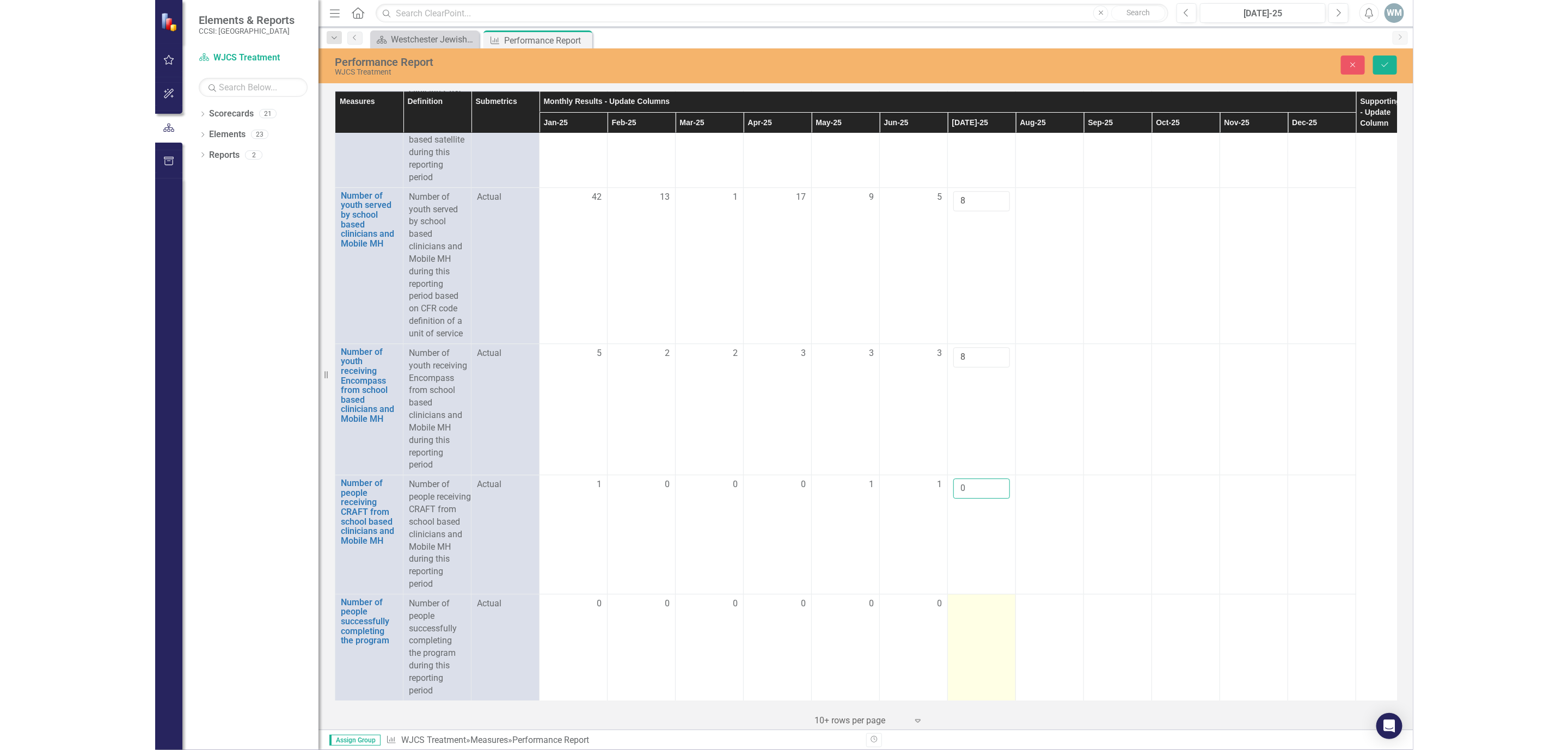
scroll to position [1799, 0]
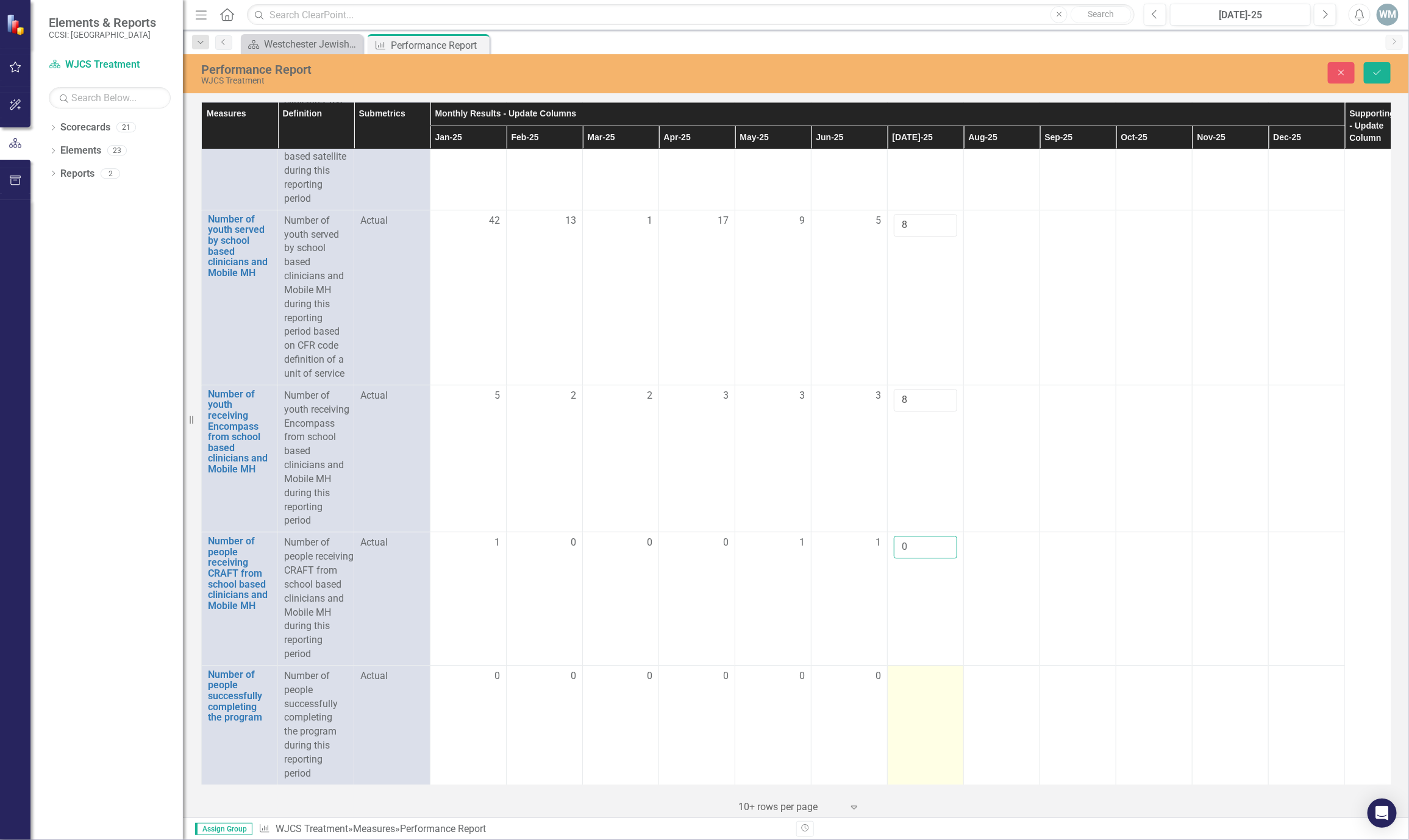
type input "0"
click at [903, 675] on td at bounding box center [926, 725] width 76 height 120
click at [903, 669] on div at bounding box center [926, 676] width 63 height 14
click at [906, 669] on input "number" at bounding box center [926, 681] width 63 height 23
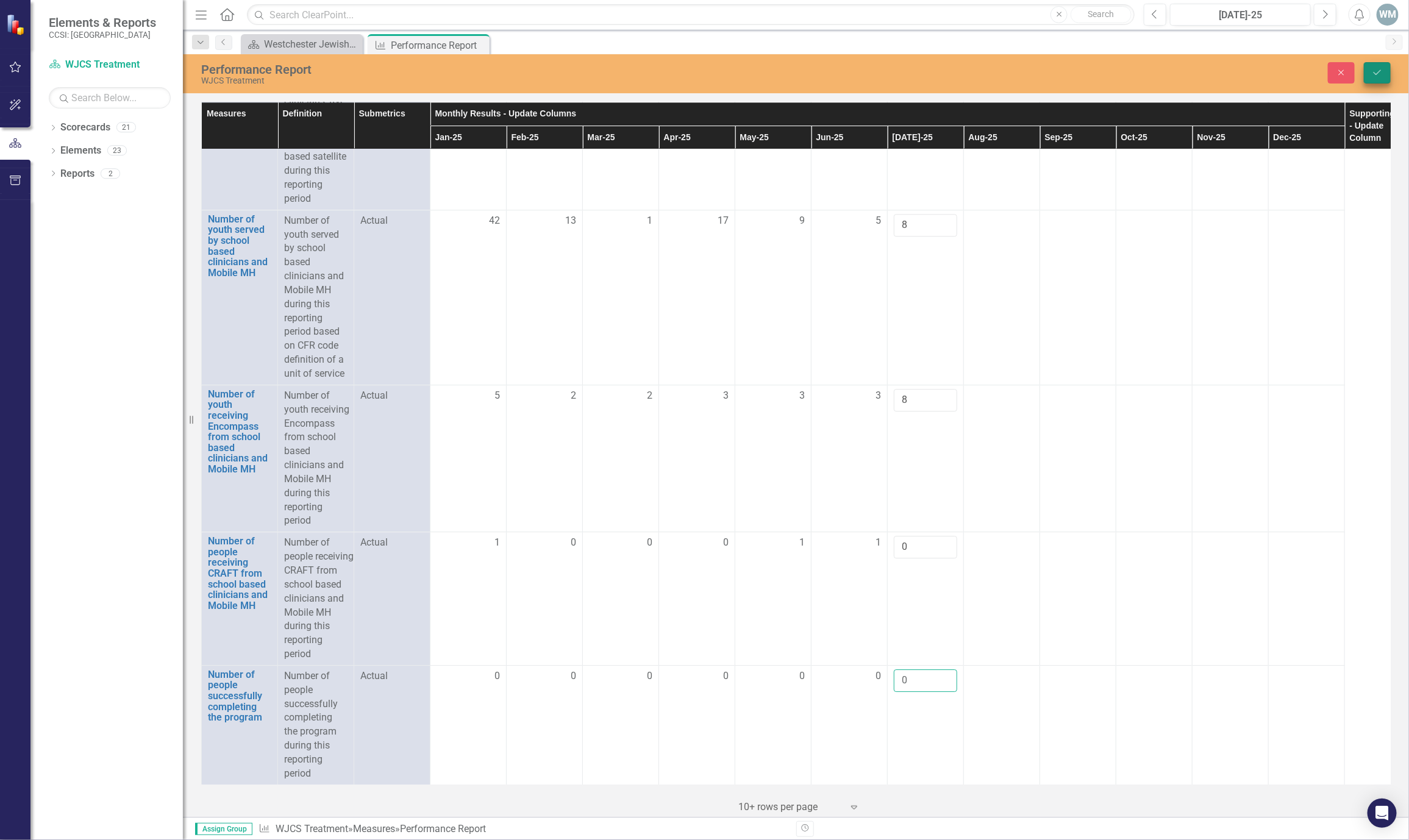
type input "0"
click at [1376, 69] on icon "Save" at bounding box center [1378, 72] width 11 height 8
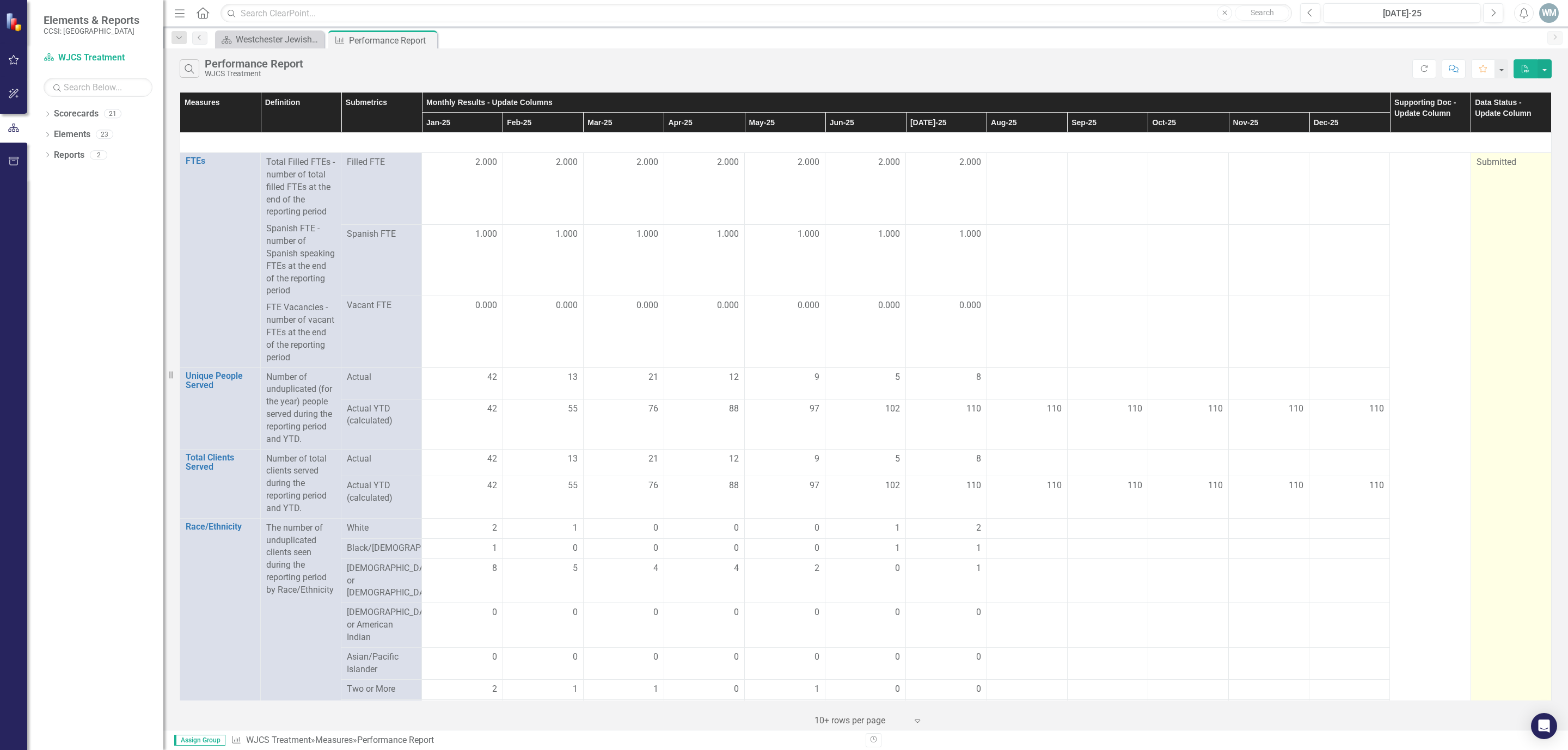
click at [1258, 165] on span "Submitted" at bounding box center [1496, 161] width 39 height 10
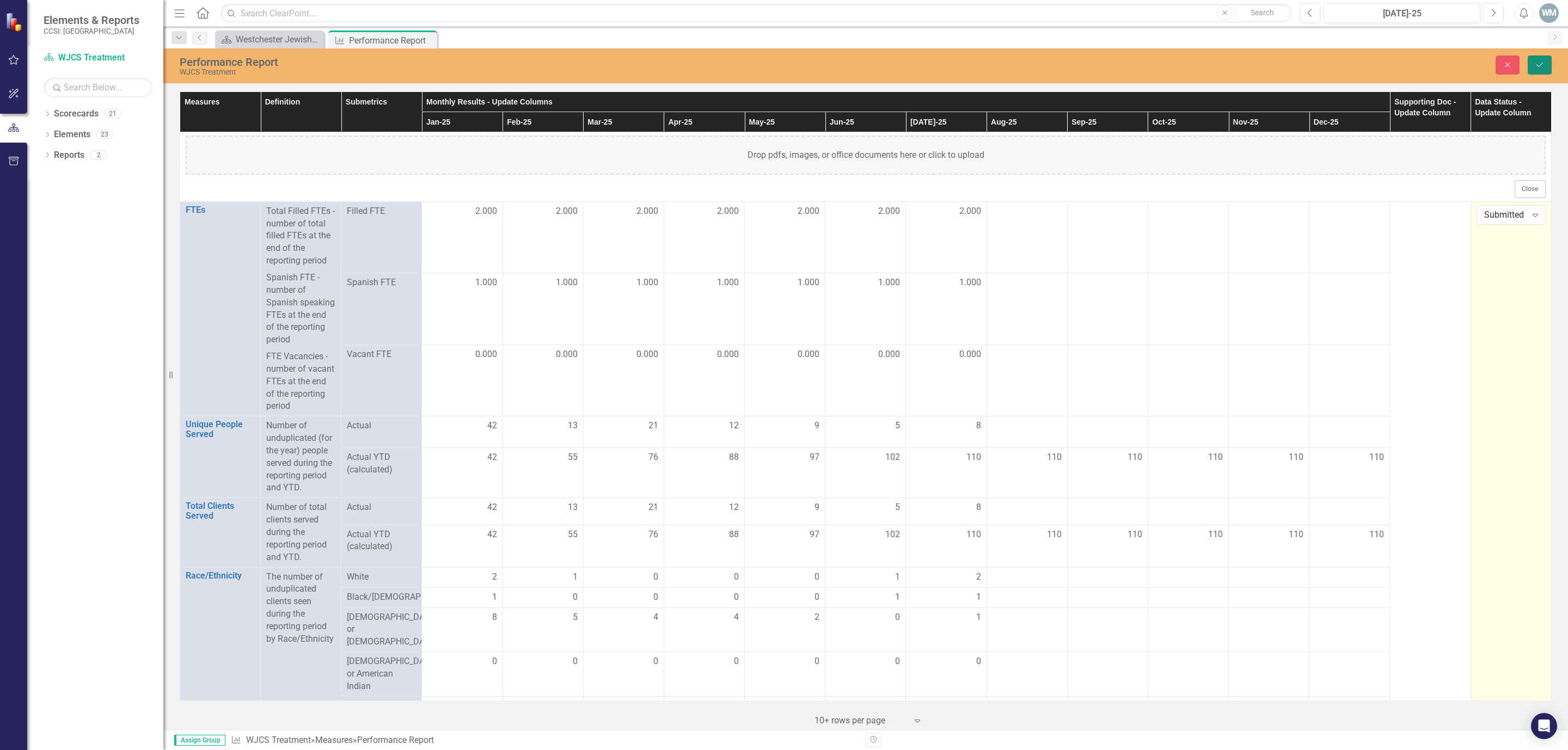
click at [1258, 63] on icon "Save" at bounding box center [1539, 65] width 10 height 7
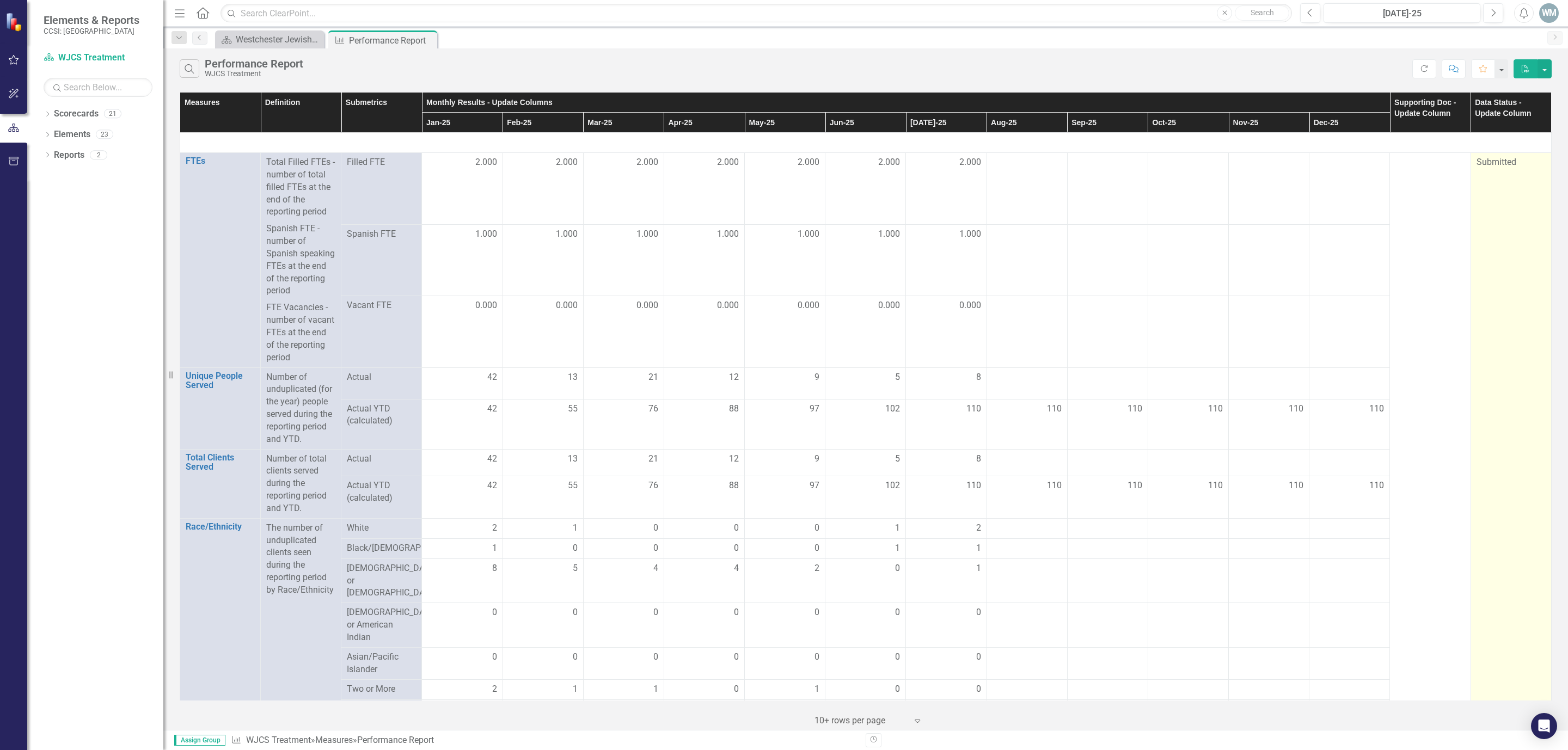
click at [1258, 163] on div "Submitted" at bounding box center [1511, 163] width 69 height 12
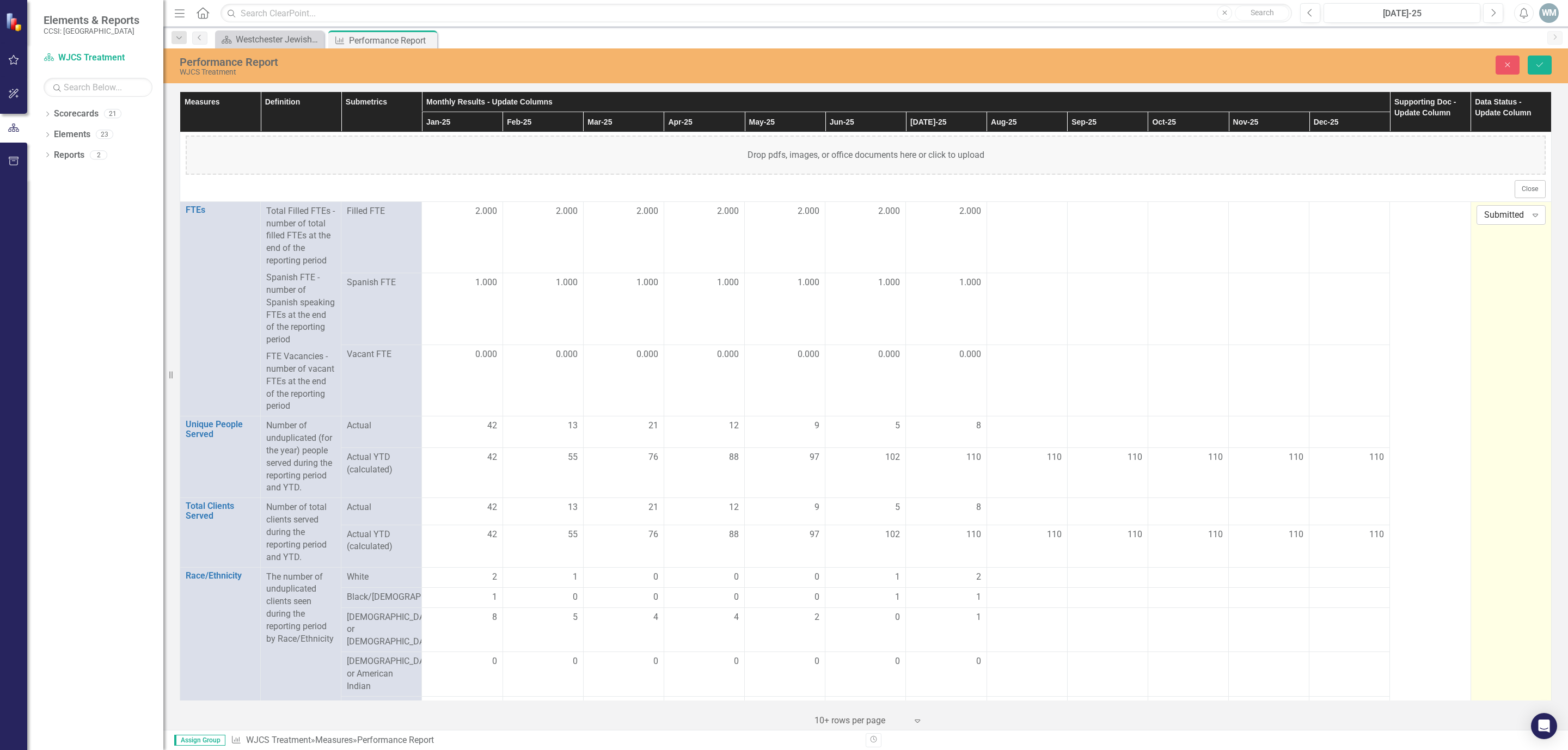
click at [1258, 219] on icon "Expand" at bounding box center [1535, 215] width 11 height 9
click at [1258, 275] on div "Submitted" at bounding box center [1514, 272] width 69 height 12
click at [1258, 61] on icon "Save" at bounding box center [1539, 65] width 10 height 7
